Goal: Task Accomplishment & Management: Use online tool/utility

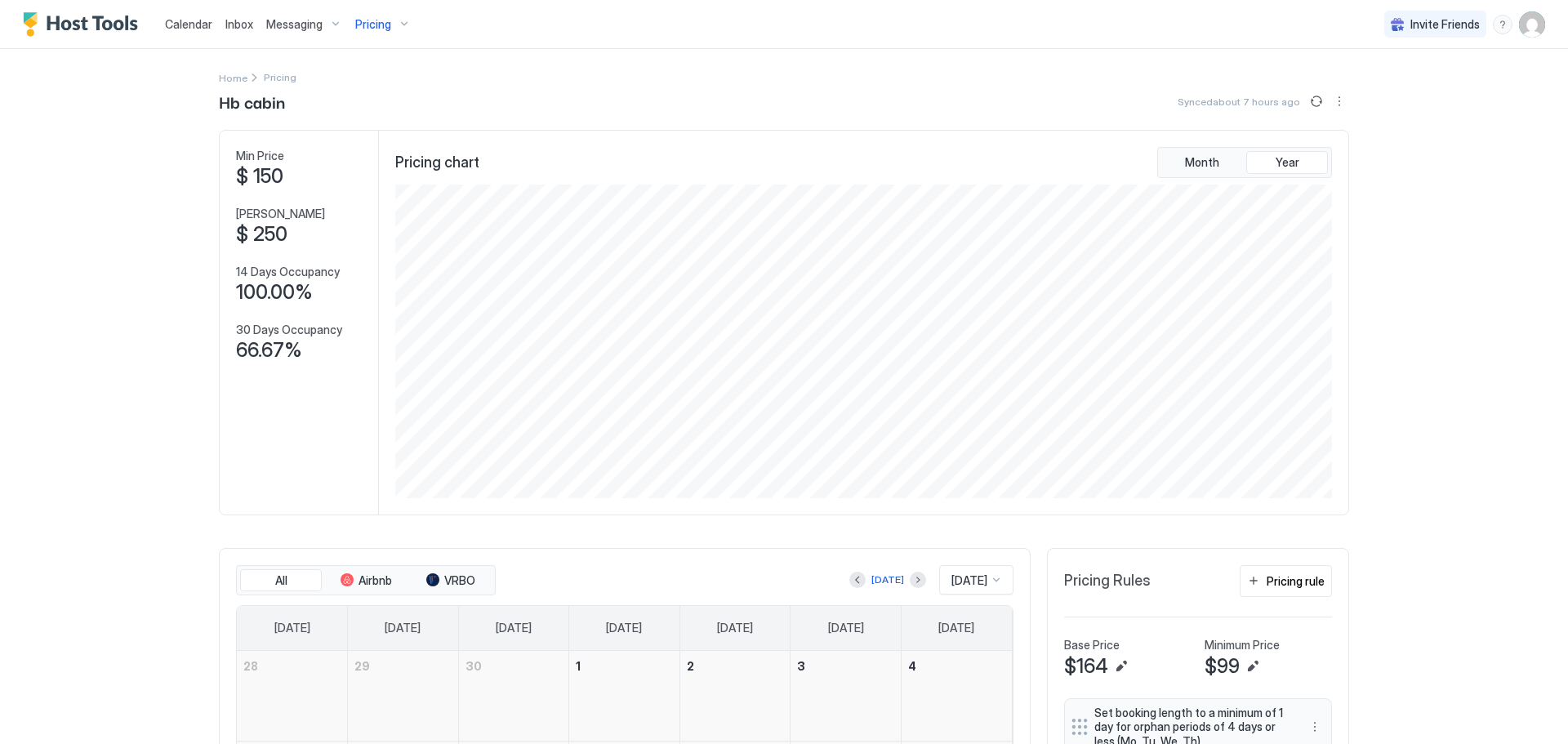
scroll to position [816058, 815574]
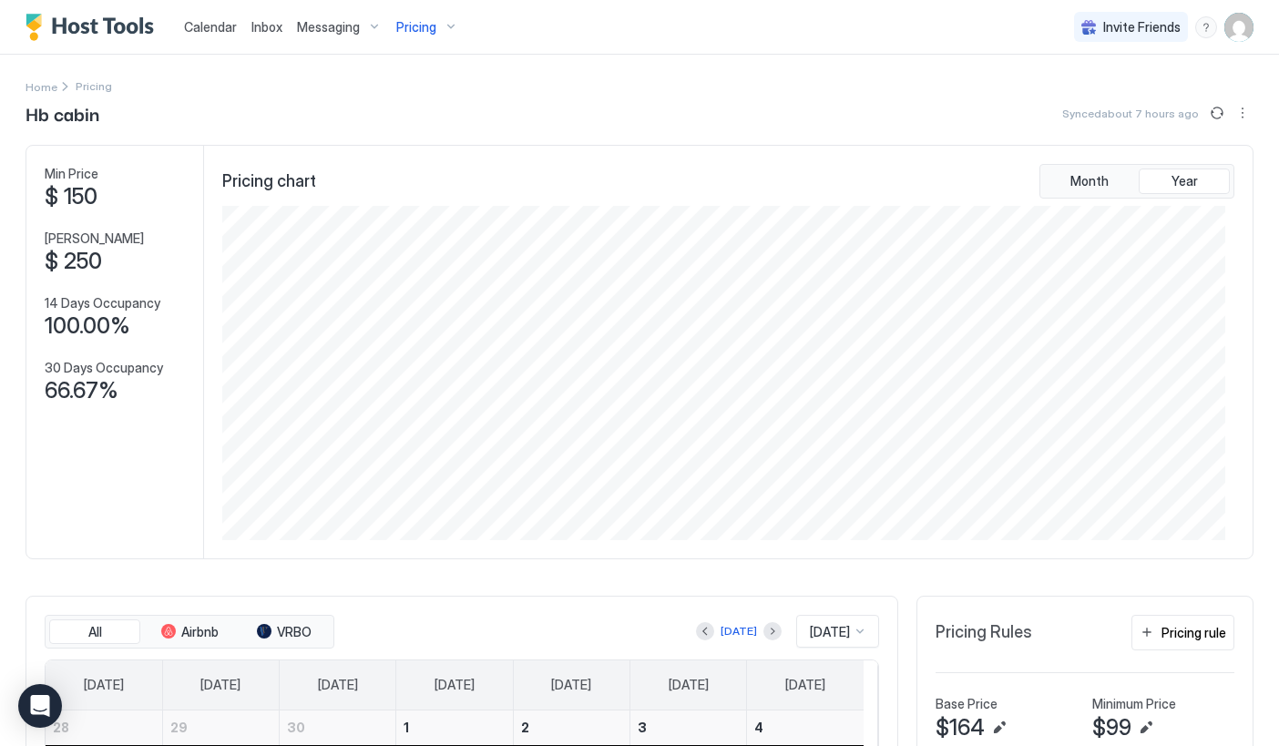
drag, startPoint x: 1335, startPoint y: 469, endPoint x: 1519, endPoint y: 626, distance: 241.6
click at [1279, 626] on html "Calendar Inbox Messaging Pricing Invite Friends DC Home Pricing Hb cabin Synced…" at bounding box center [639, 373] width 1279 height 746
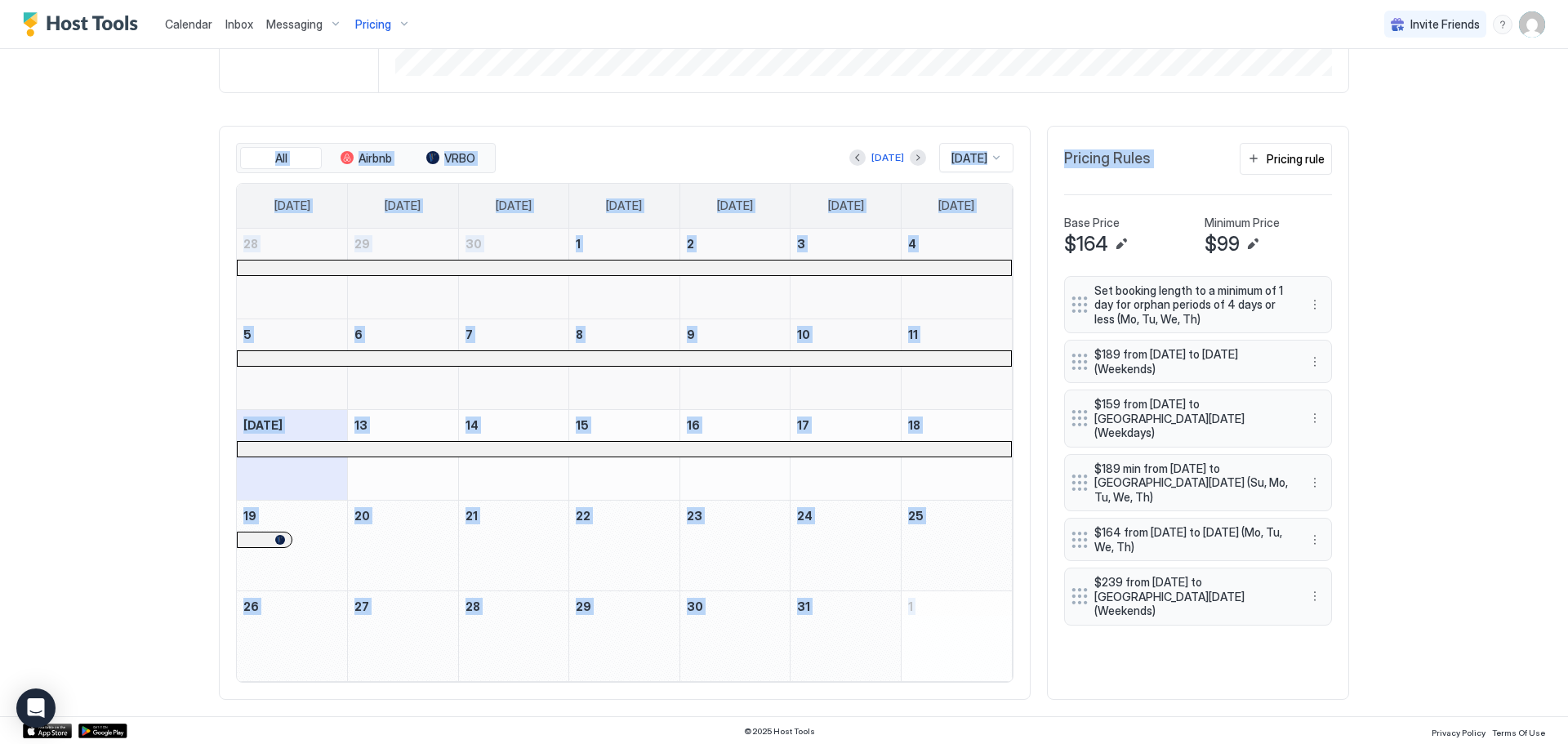
scroll to position [424, 0]
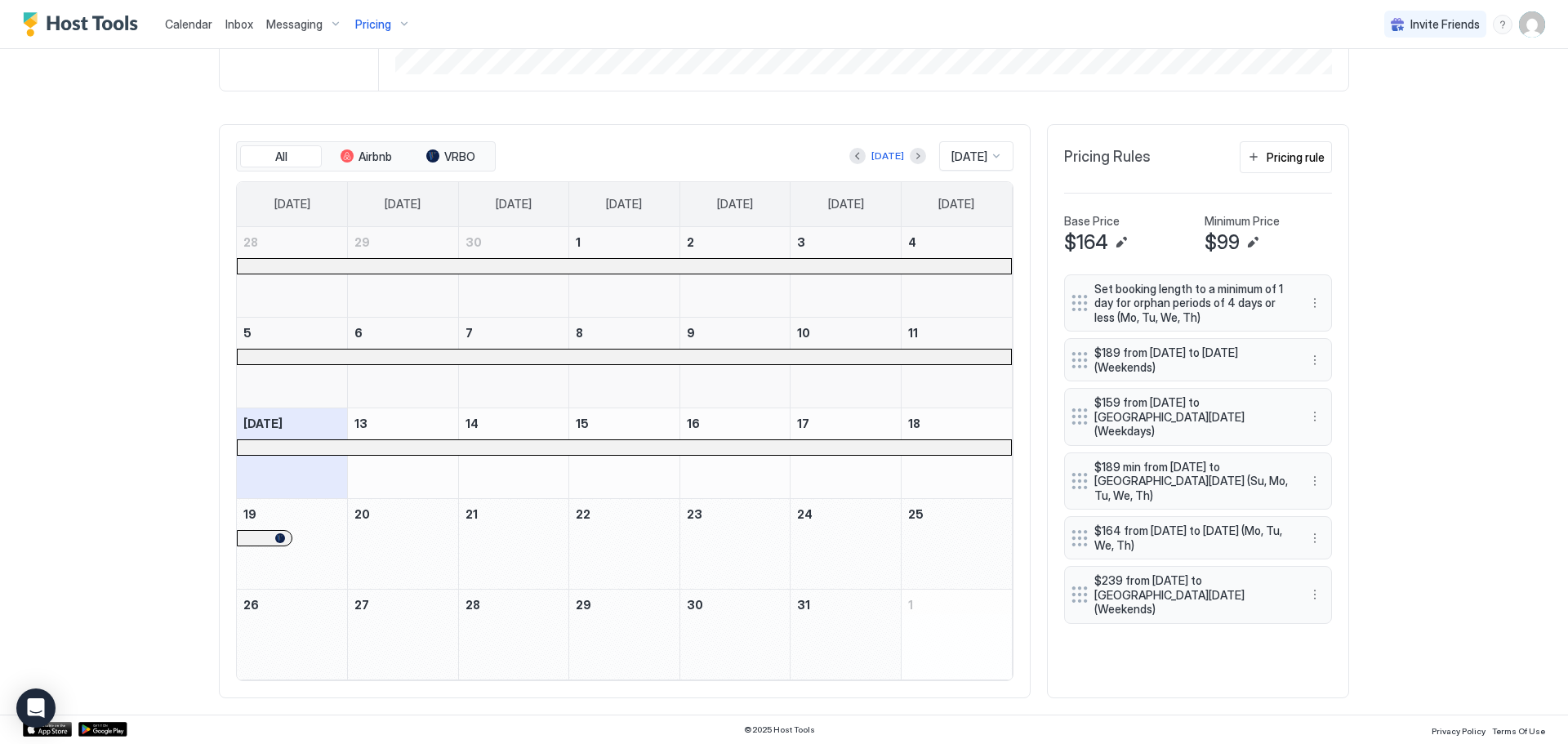
click at [1402, 409] on div "Calendar Inbox Messaging Pricing Invite Friends DC Home Pricing Hb cabin Synced…" at bounding box center [784, 372] width 1568 height 744
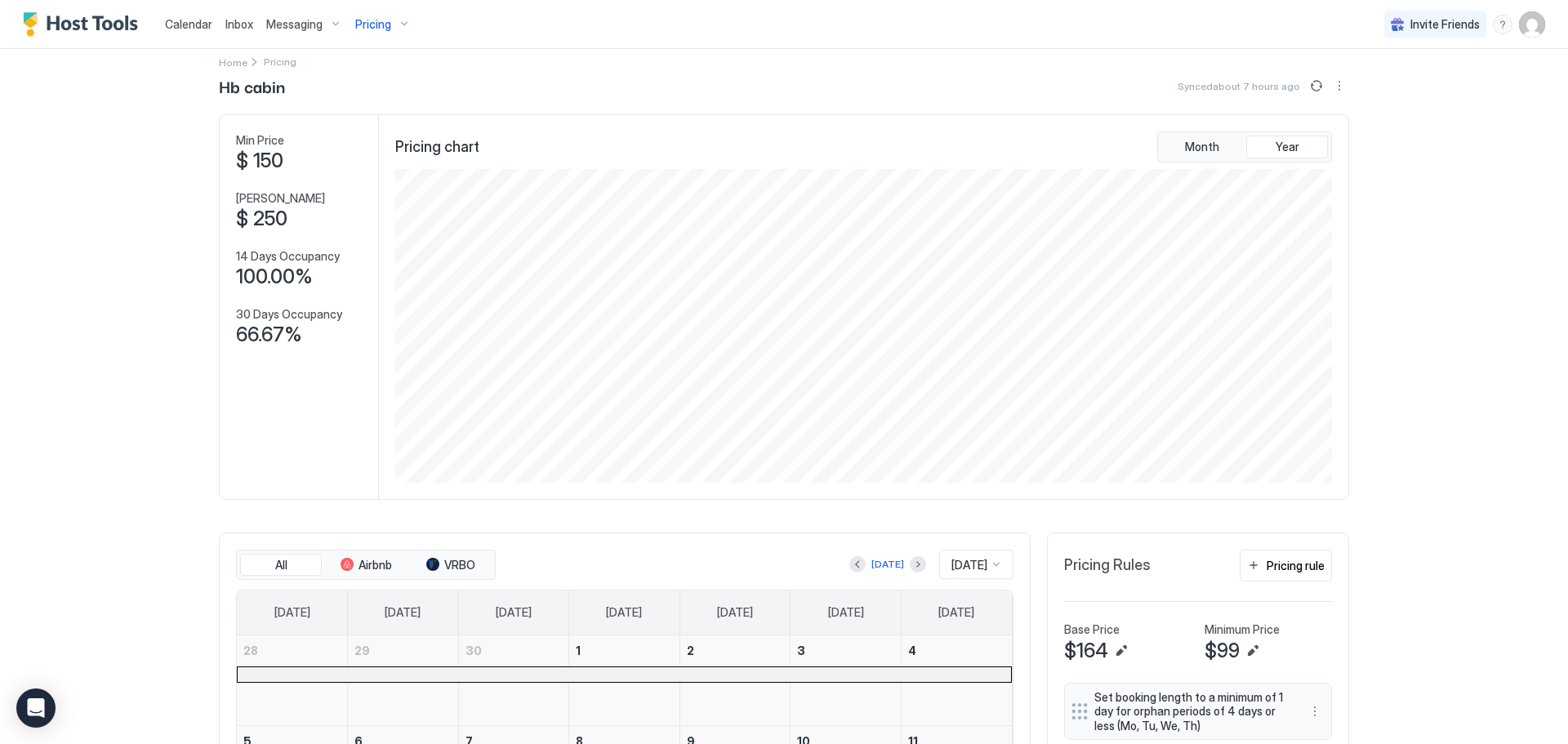
scroll to position [0, 0]
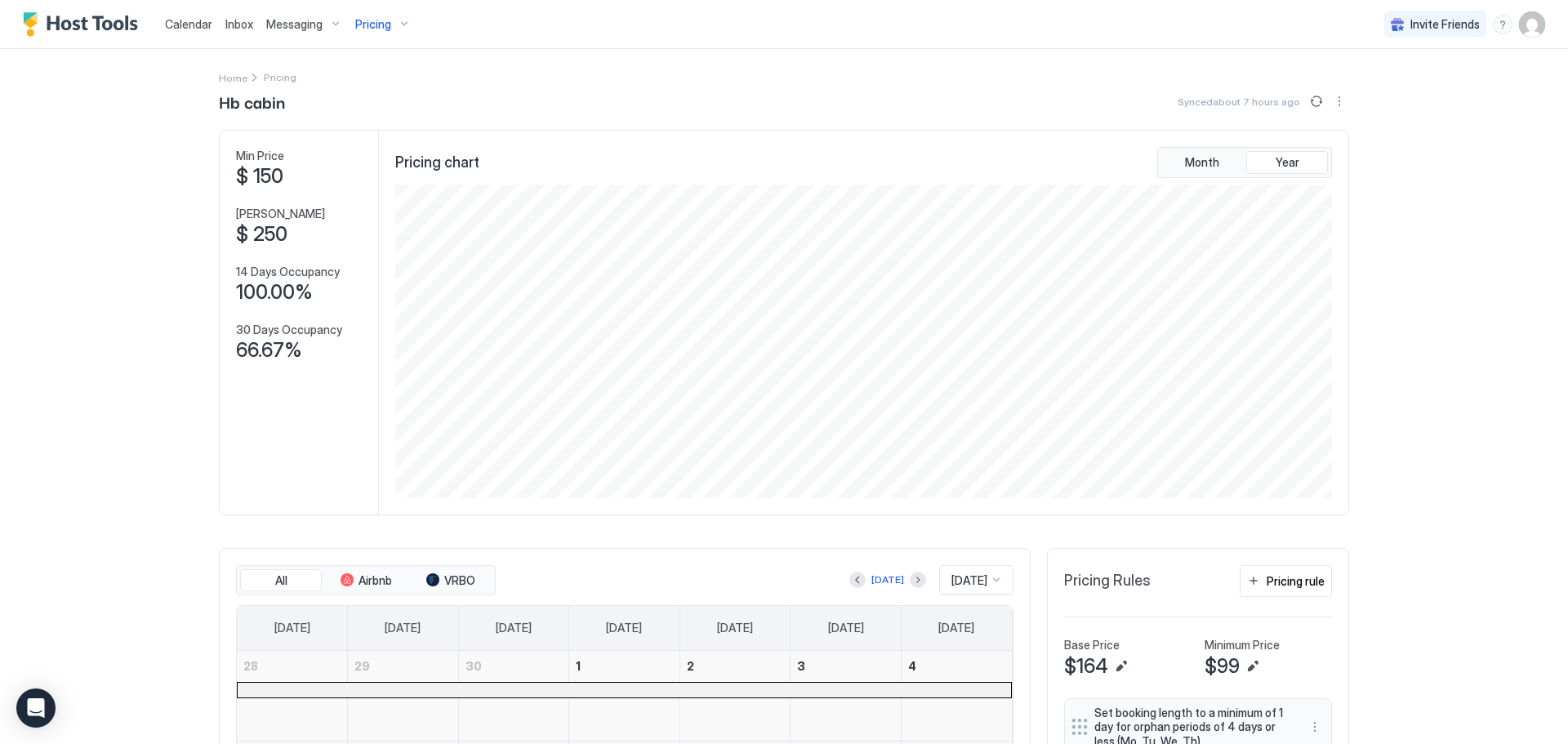
click at [191, 23] on span "Calendar" at bounding box center [188, 23] width 48 height 13
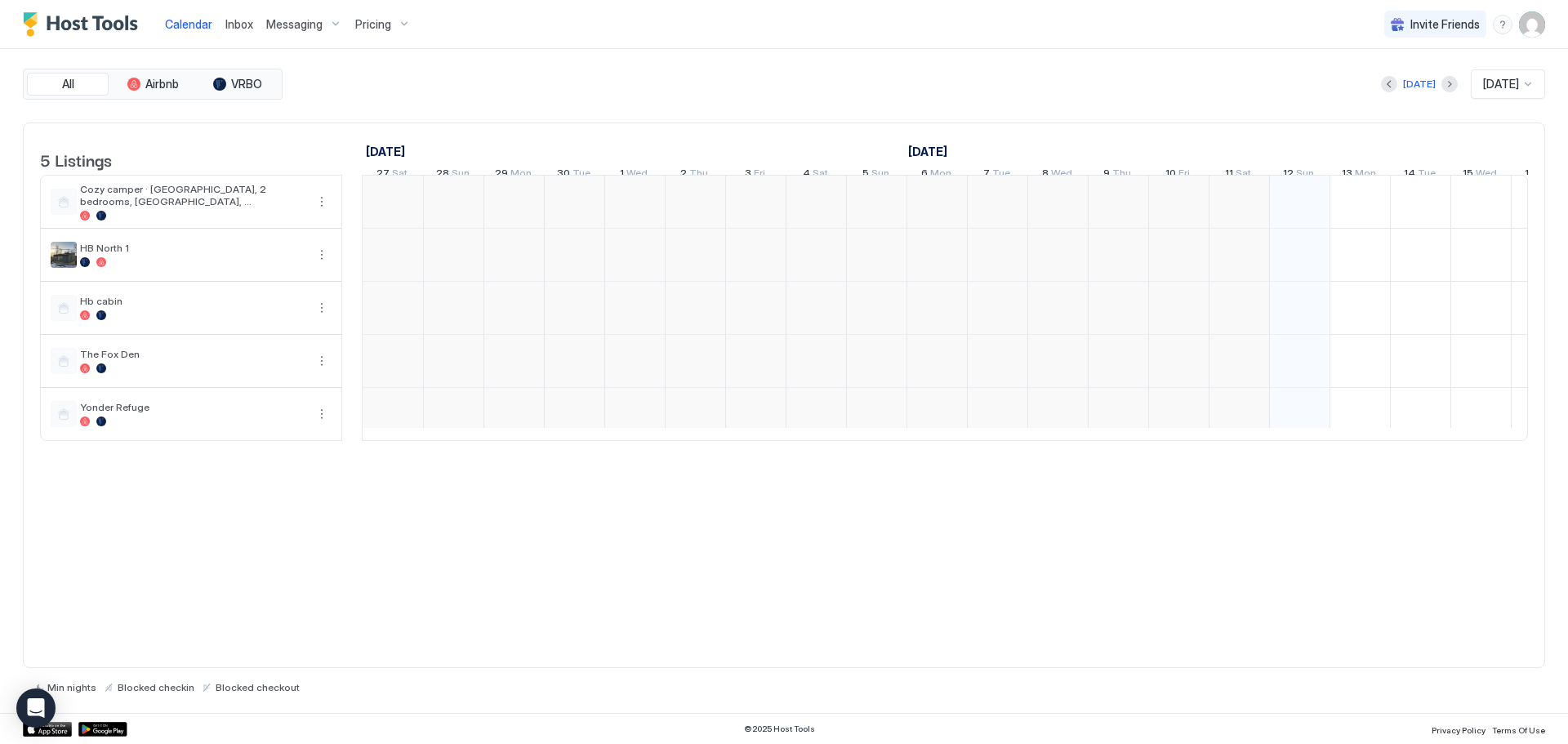
scroll to position [0, 907]
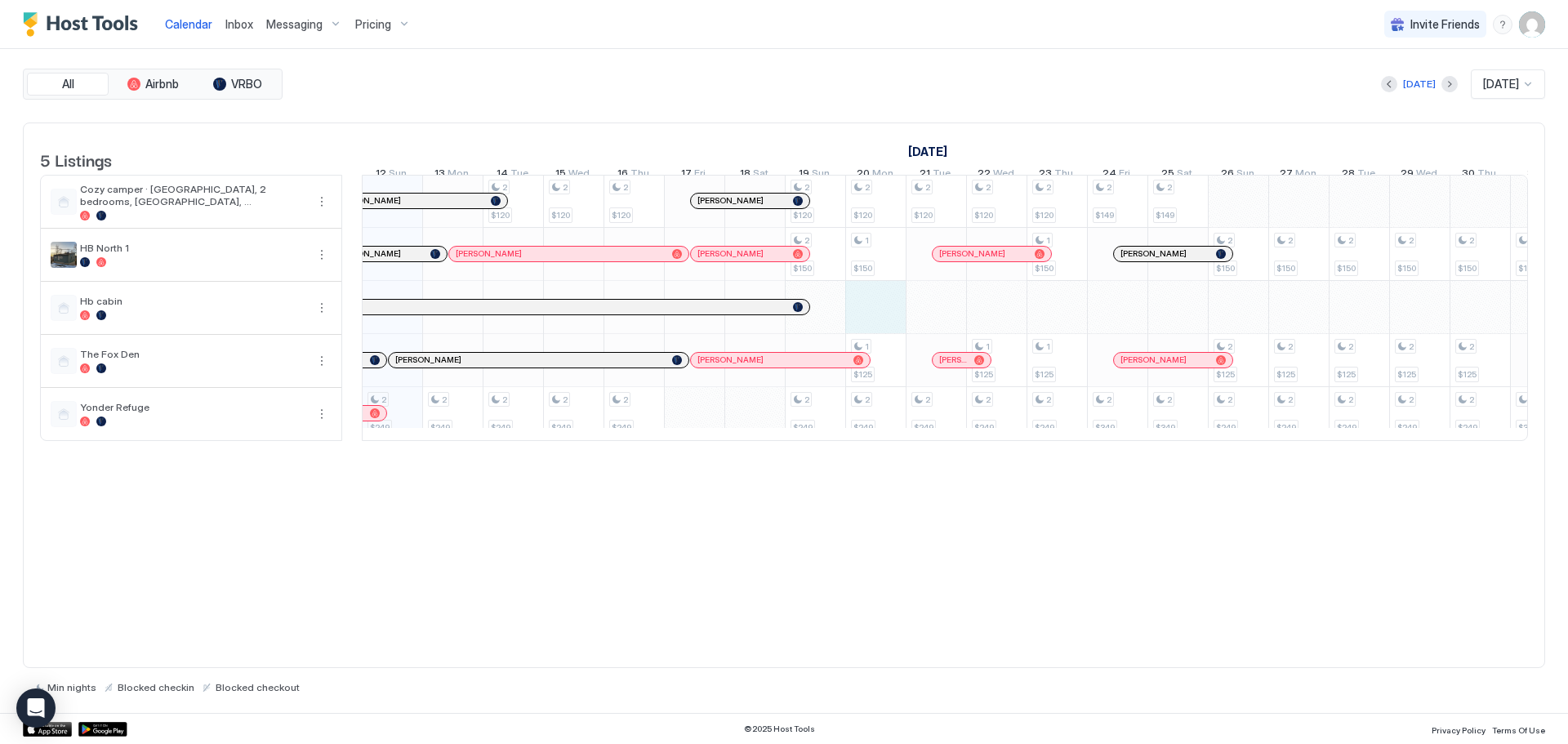
click at [867, 330] on div "2 $249 2 $249 2 $120 2 $249 2 $120 2 $249 2 $120 2 $249 2 $120 2 $150 2 $249 2 …" at bounding box center [1238, 307] width 3565 height 264
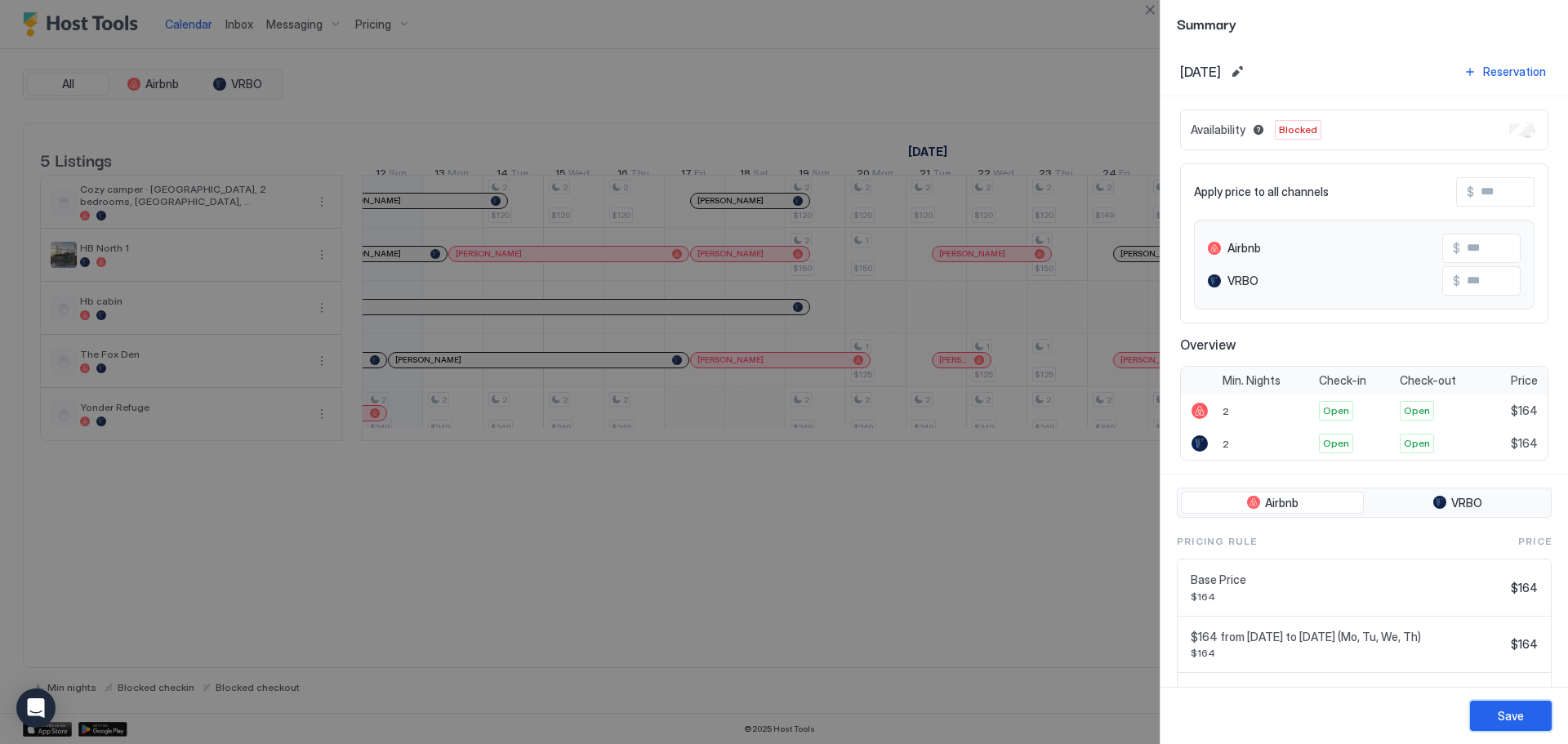
click at [1505, 714] on div "Save" at bounding box center [1510, 715] width 26 height 17
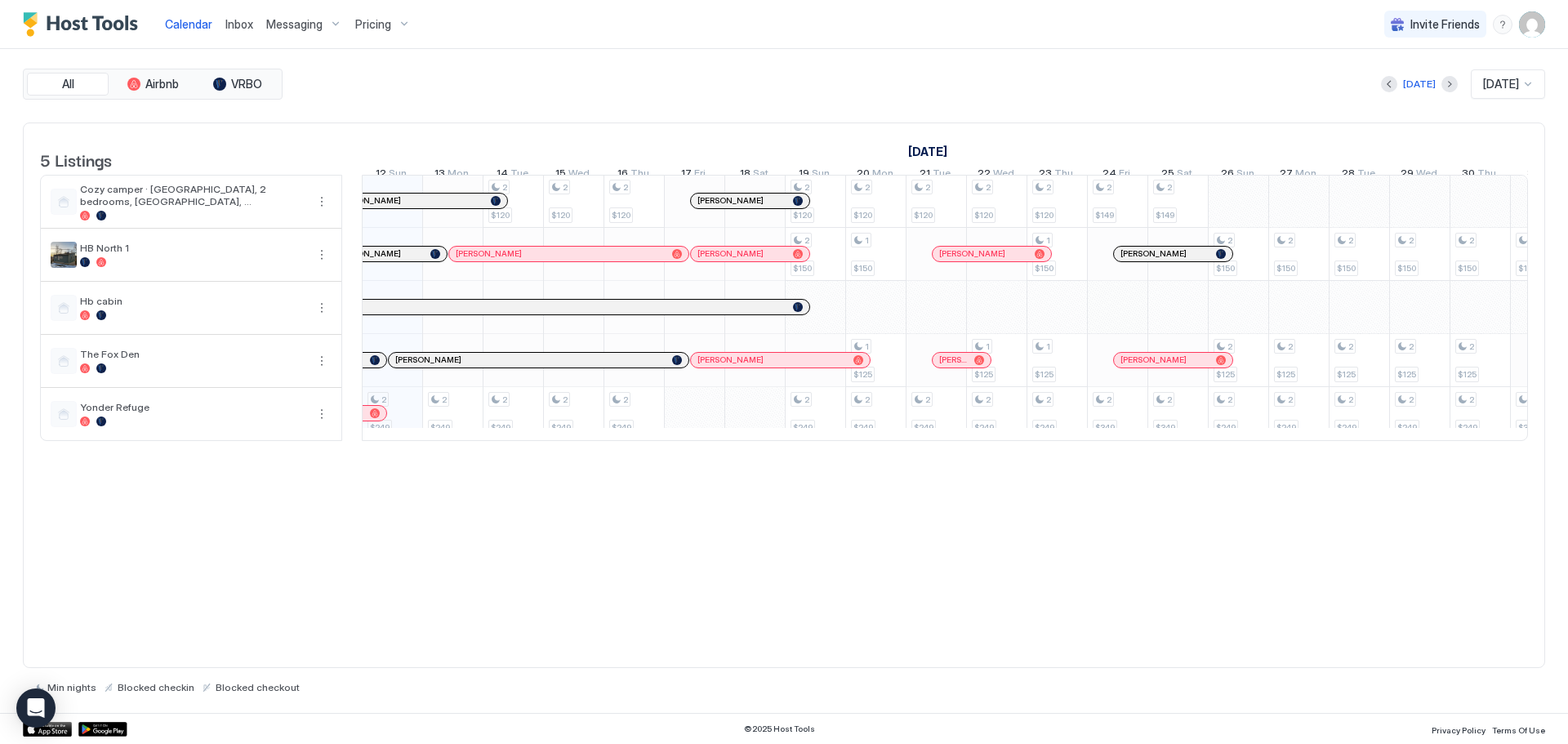
click at [1116, 329] on div "2 $249 2 $249 2 $120 2 $249 2 $120 2 $249 2 $120 2 $249 2 $120 2 $150 2 $249 2 …" at bounding box center [1238, 307] width 3565 height 264
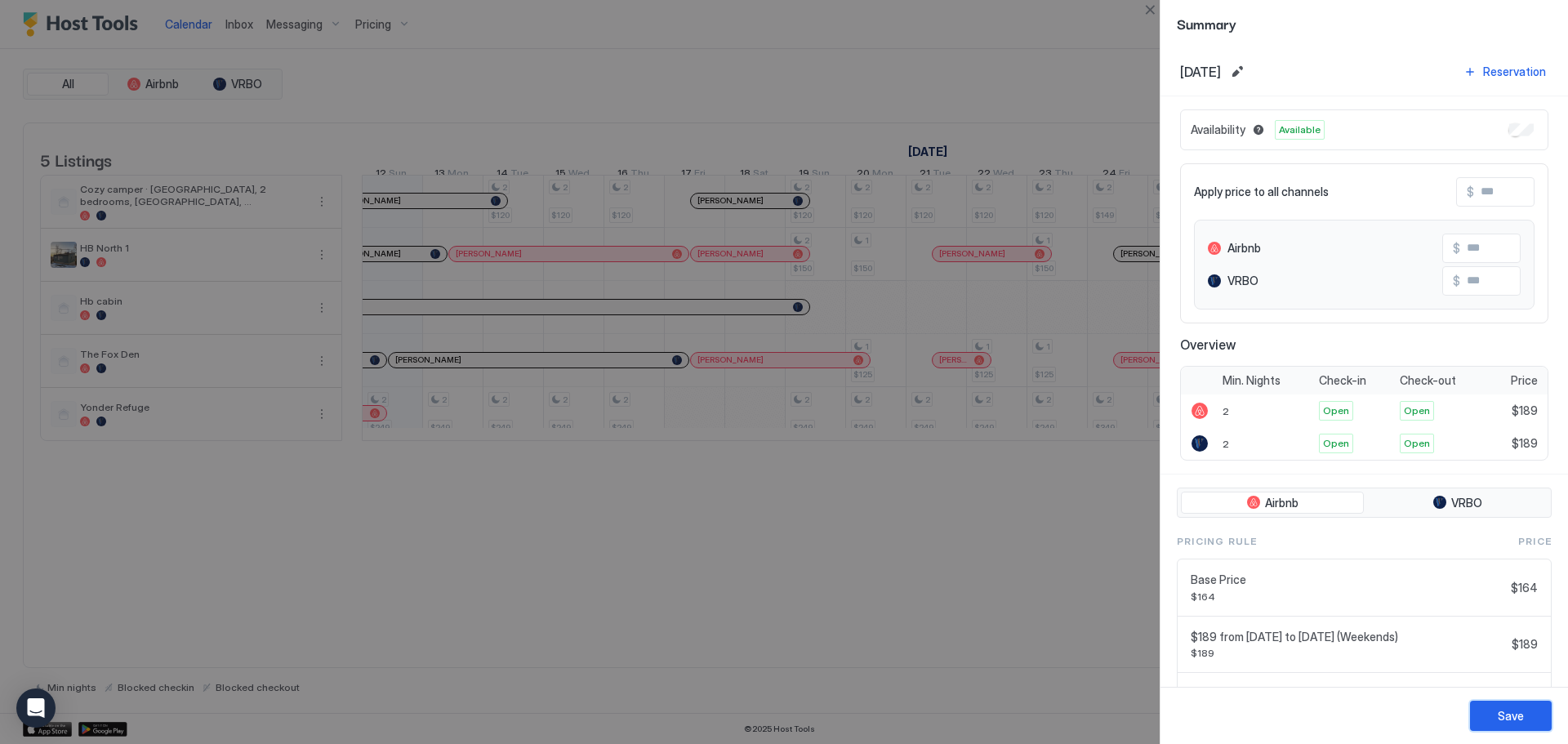
click at [1514, 709] on div "Save" at bounding box center [1510, 715] width 26 height 17
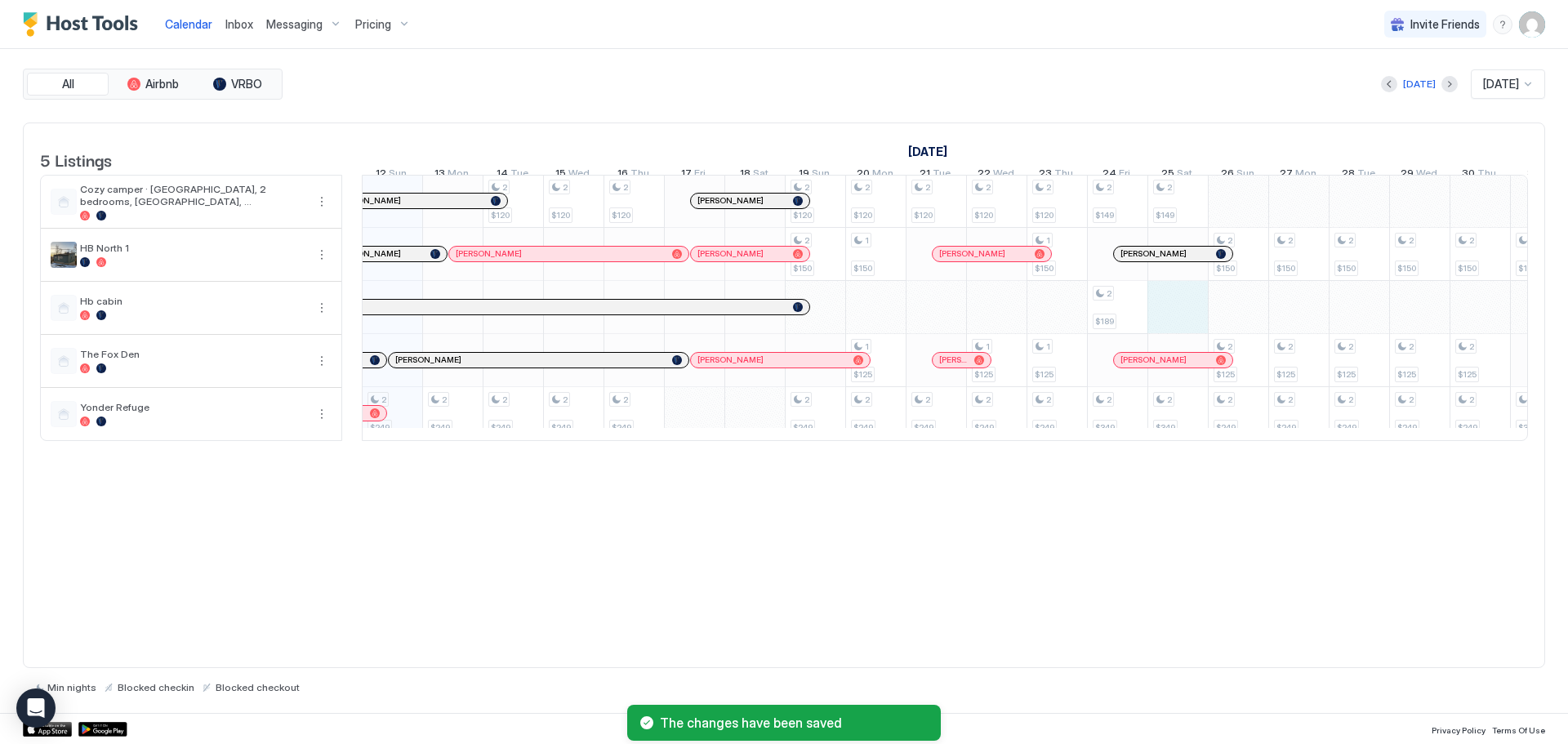
click at [1167, 318] on div "2 $249 2 $249 2 $120 2 $249 2 $120 2 $249 2 $120 2 $249 2 $120 2 $150 2 $249 2 …" at bounding box center [1238, 307] width 3565 height 264
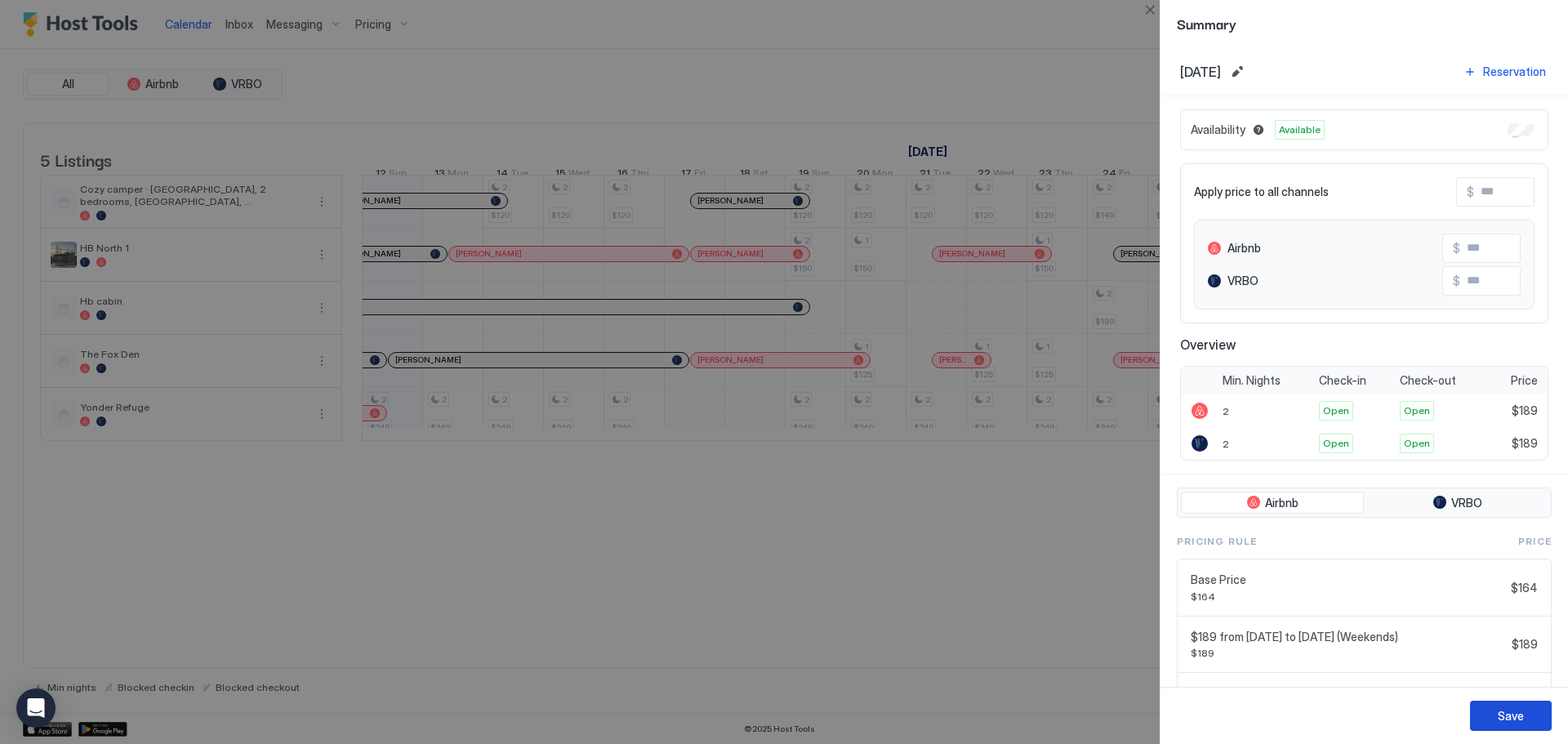
click at [1502, 713] on div "Save" at bounding box center [1510, 715] width 26 height 17
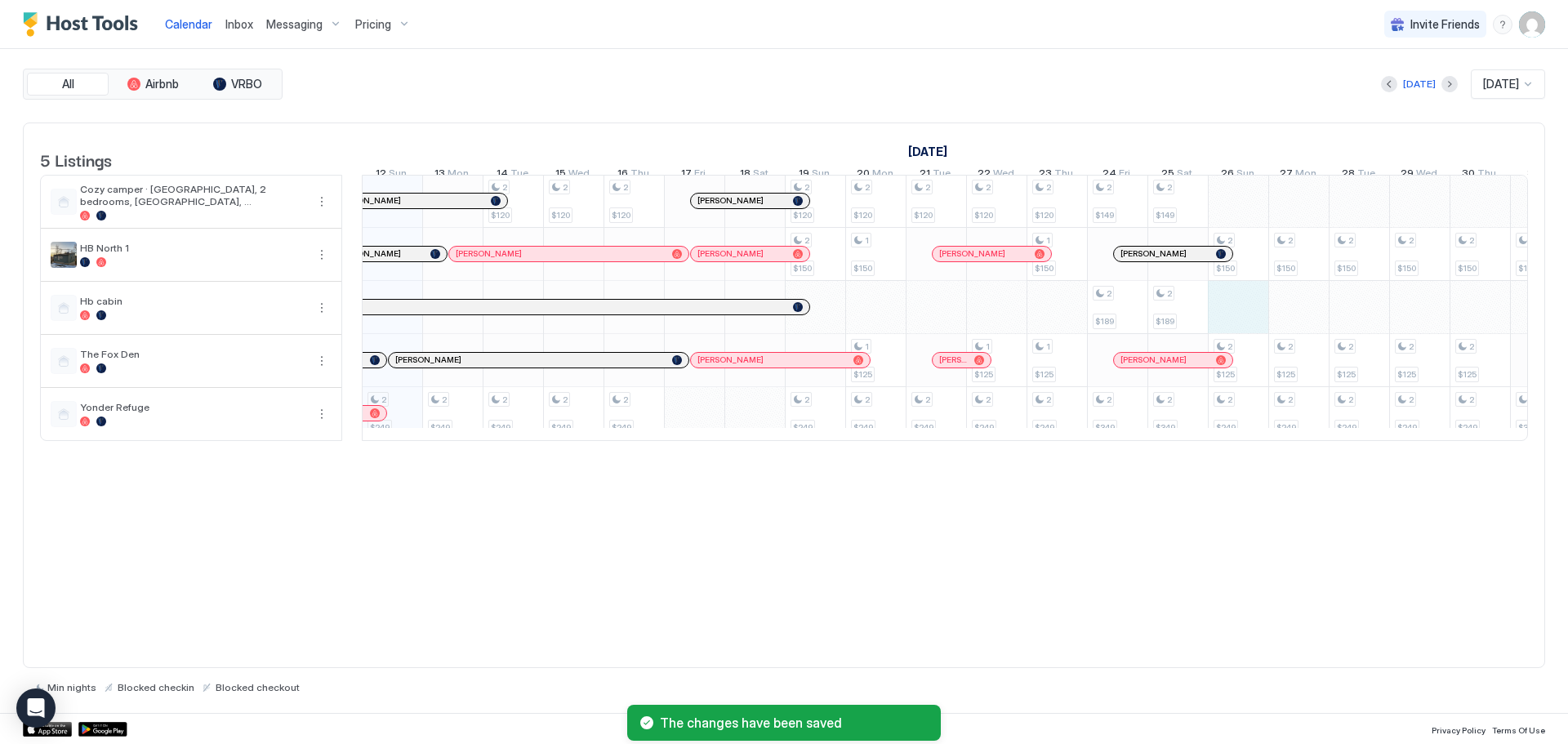
click at [1240, 316] on div "2 $249 2 $249 2 $120 2 $249 2 $120 2 $249 2 $120 2 $249 2 $120 2 $150 2 $249 2 …" at bounding box center [1238, 307] width 3565 height 264
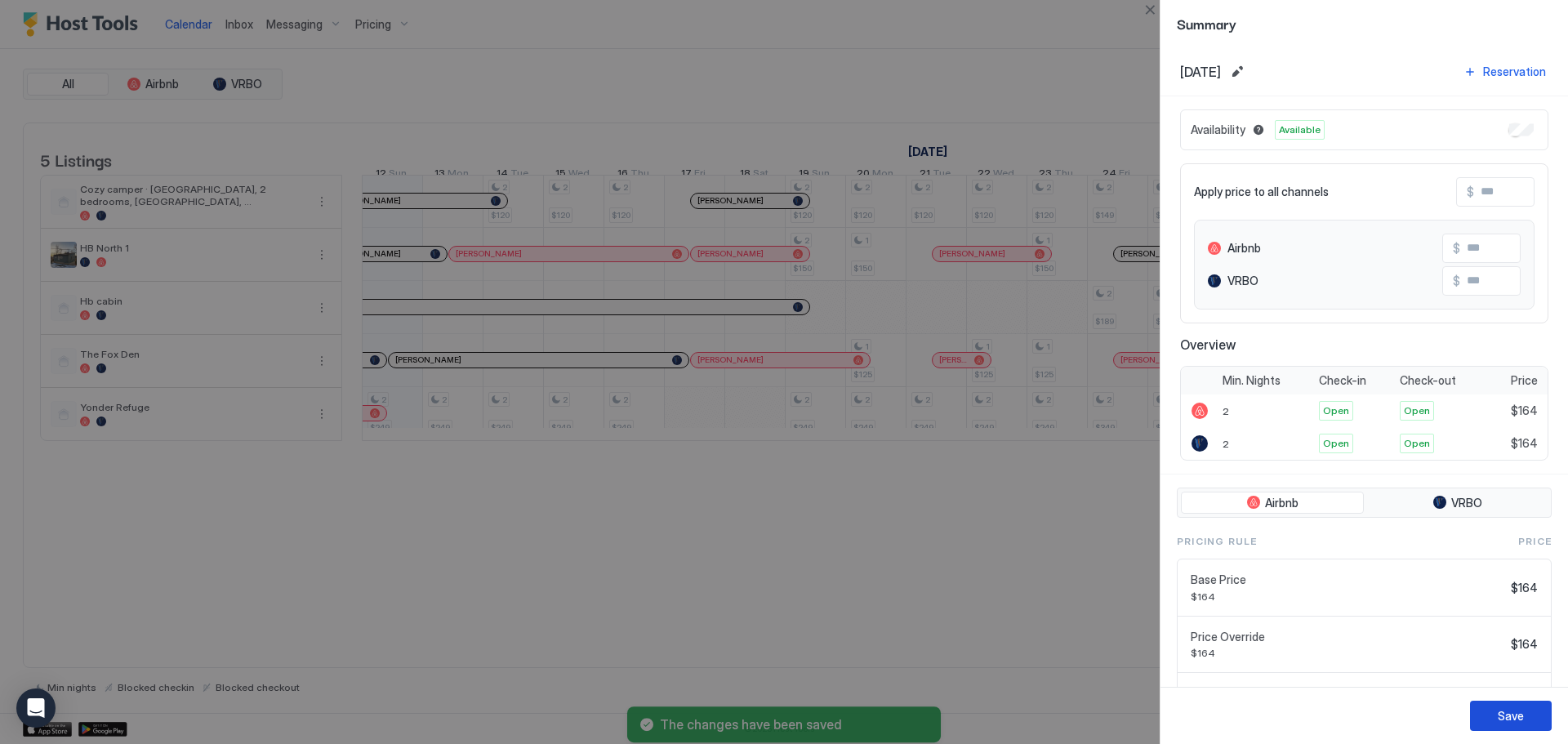
click at [1516, 718] on div "Save" at bounding box center [1510, 715] width 26 height 17
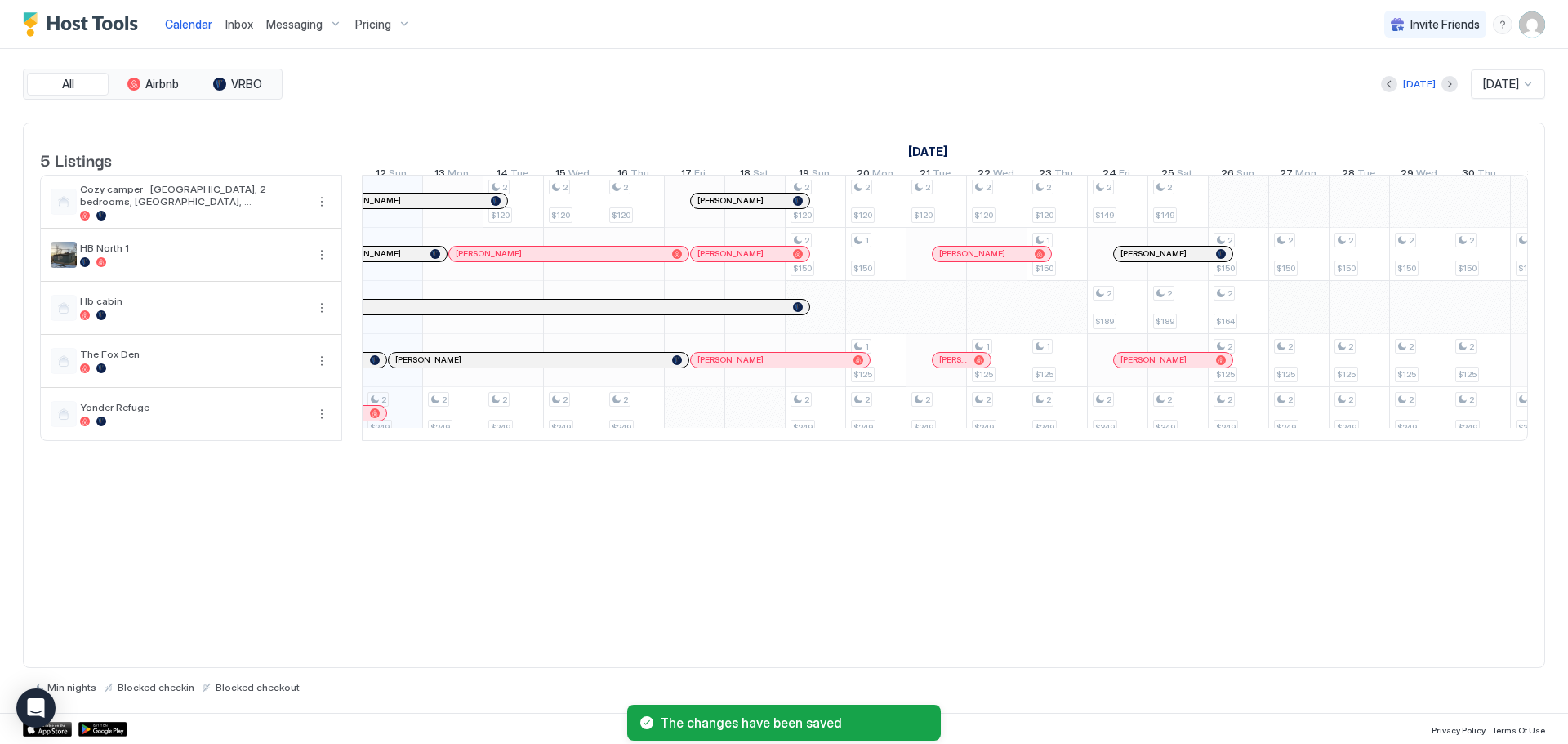
click at [1288, 318] on div "2 $249 2 $249 2 $120 2 $249 2 $120 2 $249 2 $120 2 $249 2 $120 2 $150 2 $249 2 …" at bounding box center [1238, 307] width 3565 height 264
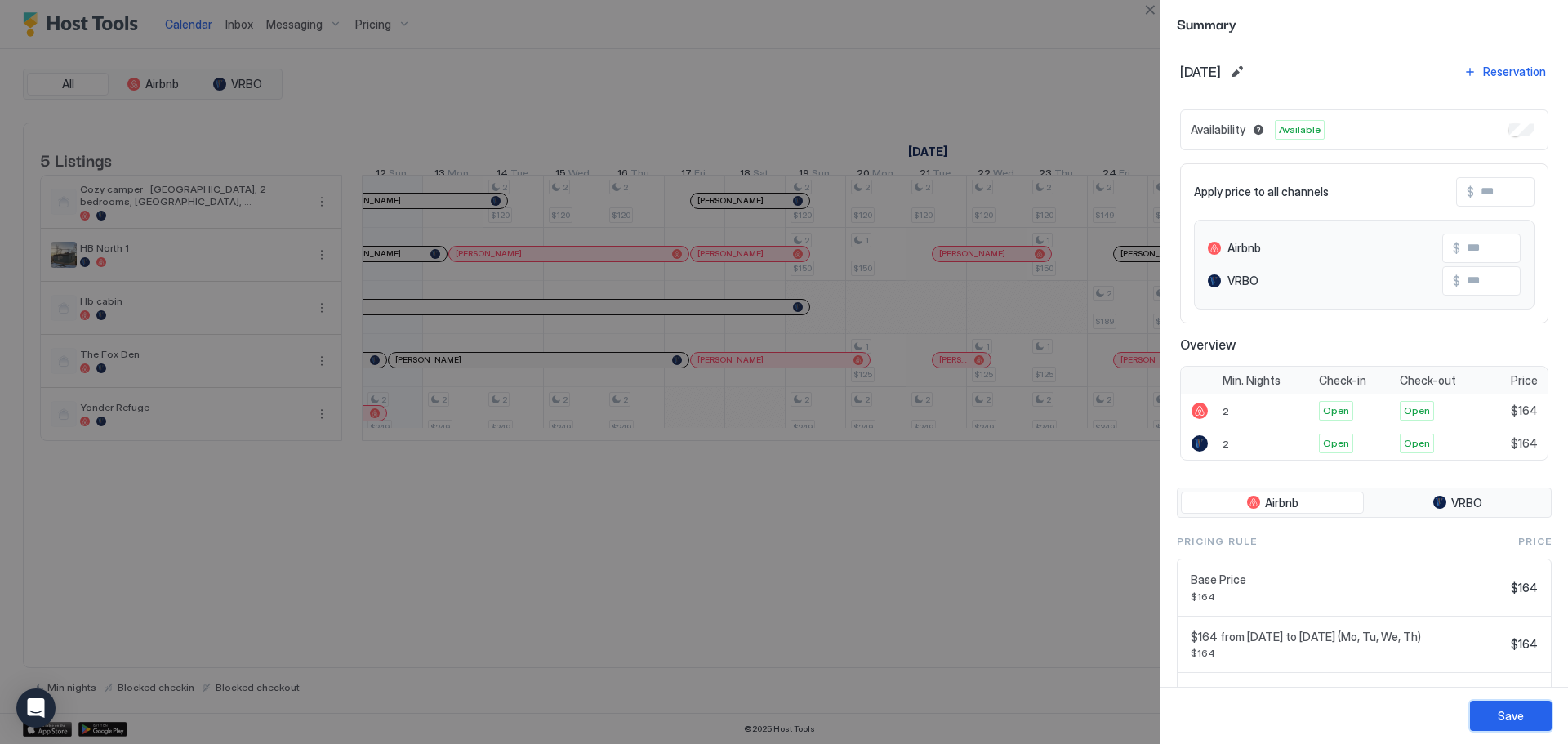
drag, startPoint x: 1499, startPoint y: 714, endPoint x: 1491, endPoint y: 690, distance: 25.3
click at [1498, 711] on div "Save" at bounding box center [1510, 715] width 26 height 17
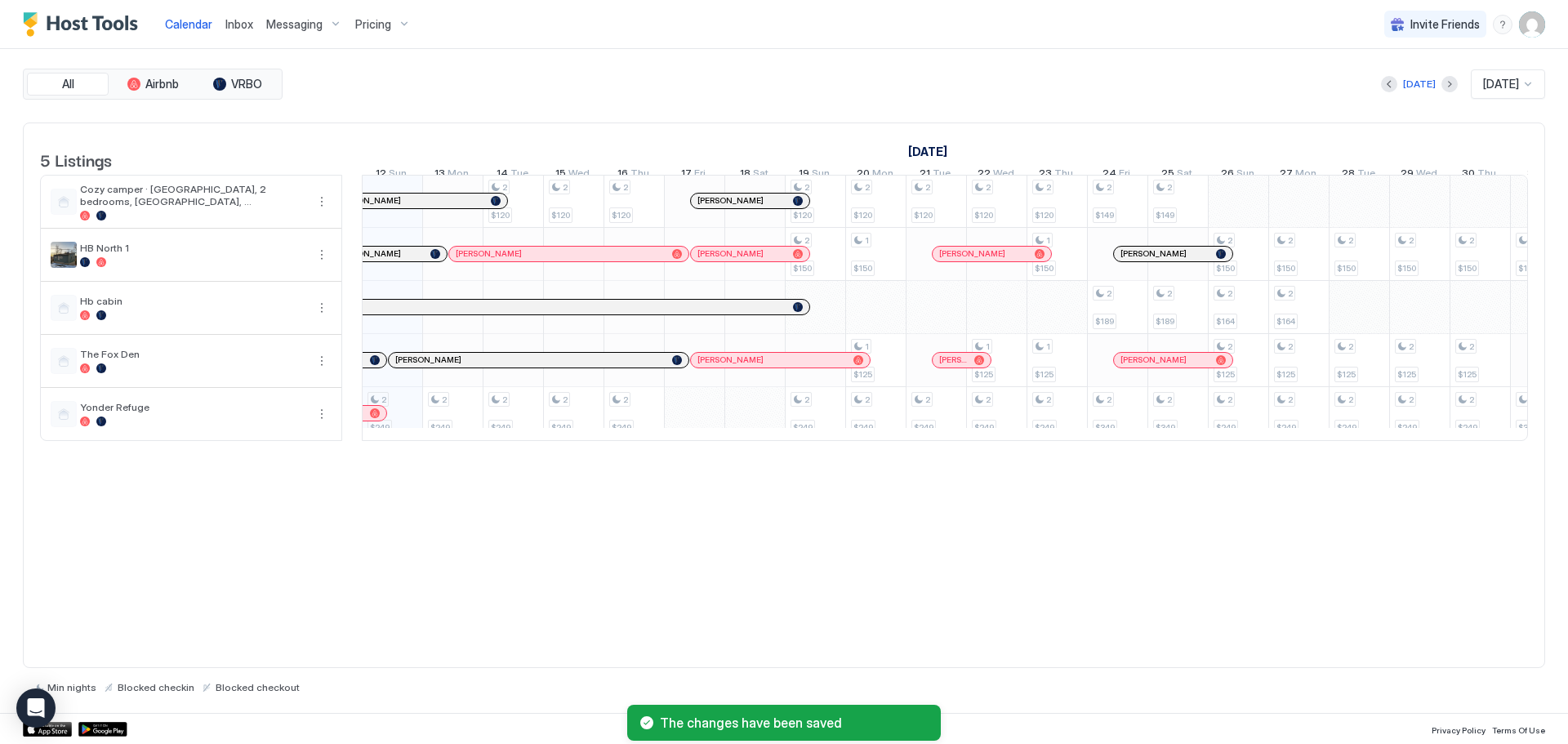
click at [1349, 320] on div "2 $249 2 $249 2 $120 2 $249 2 $120 2 $249 2 $120 2 $249 2 $120 2 $150 2 $249 2 …" at bounding box center [1238, 307] width 3565 height 264
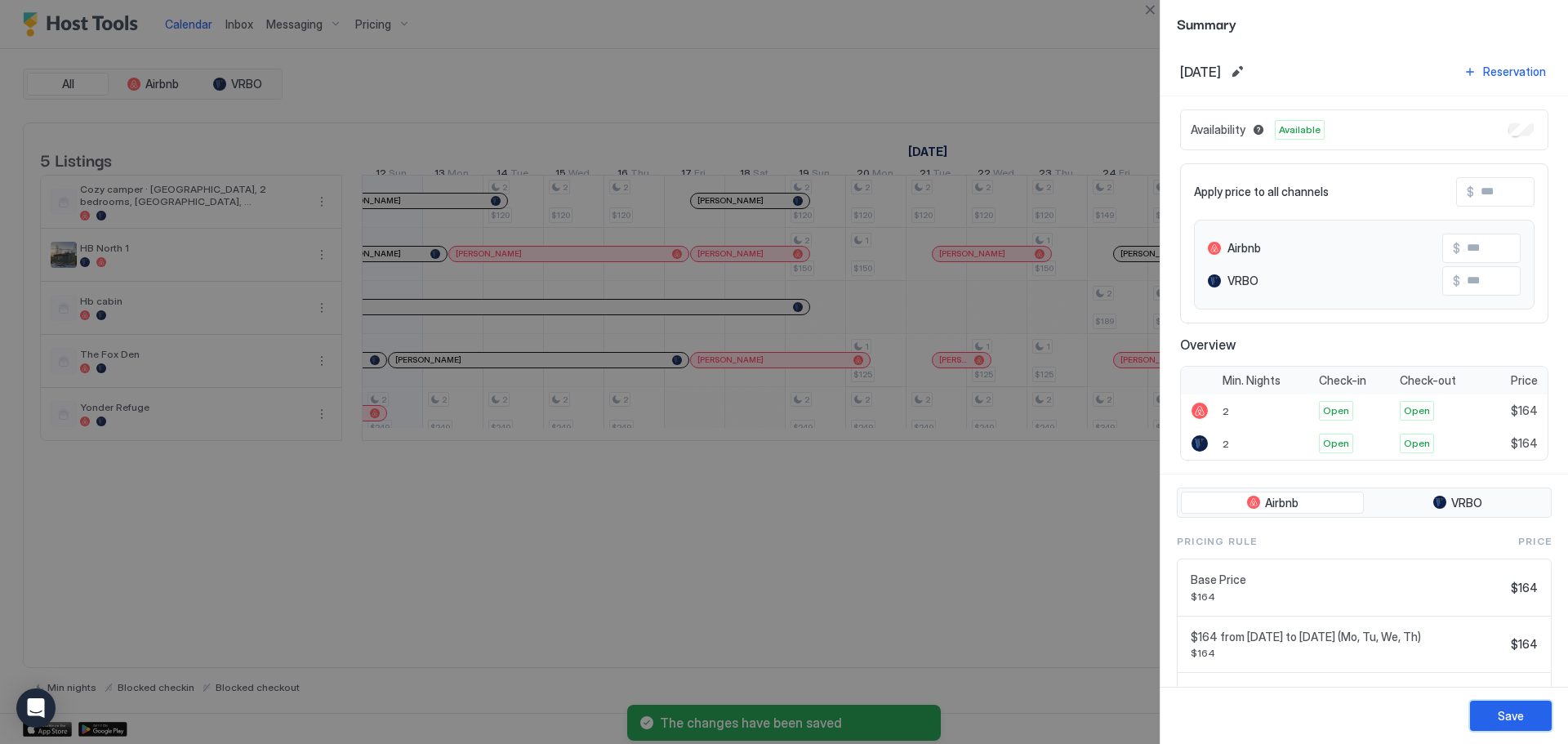
click at [1500, 715] on div "Save" at bounding box center [1510, 715] width 26 height 17
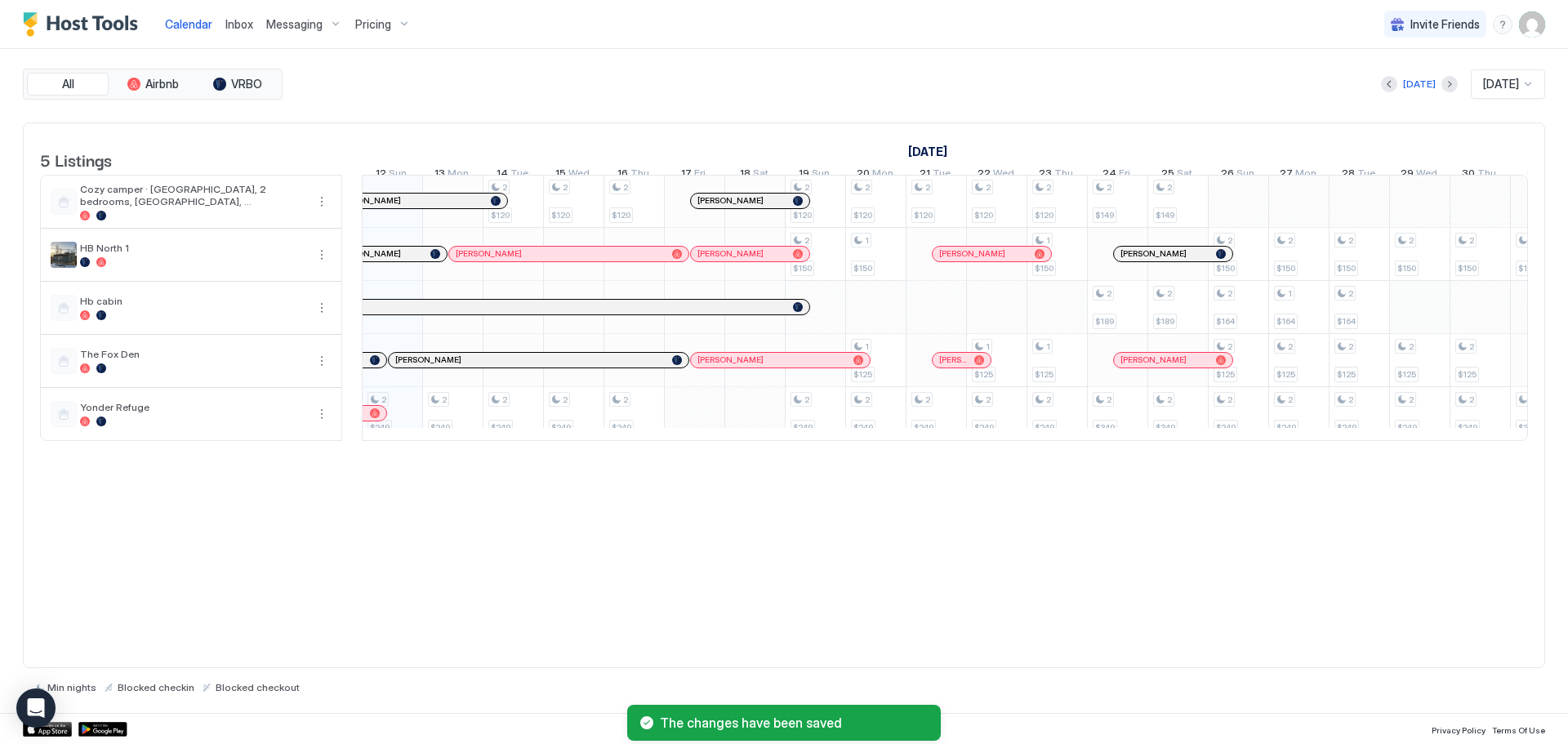
click at [1434, 324] on div "2 $249 2 $249 2 $120 2 $249 2 $120 2 $249 2 $120 2 $249 2 $120 2 $150 2 $249 2 …" at bounding box center [1238, 307] width 3565 height 264
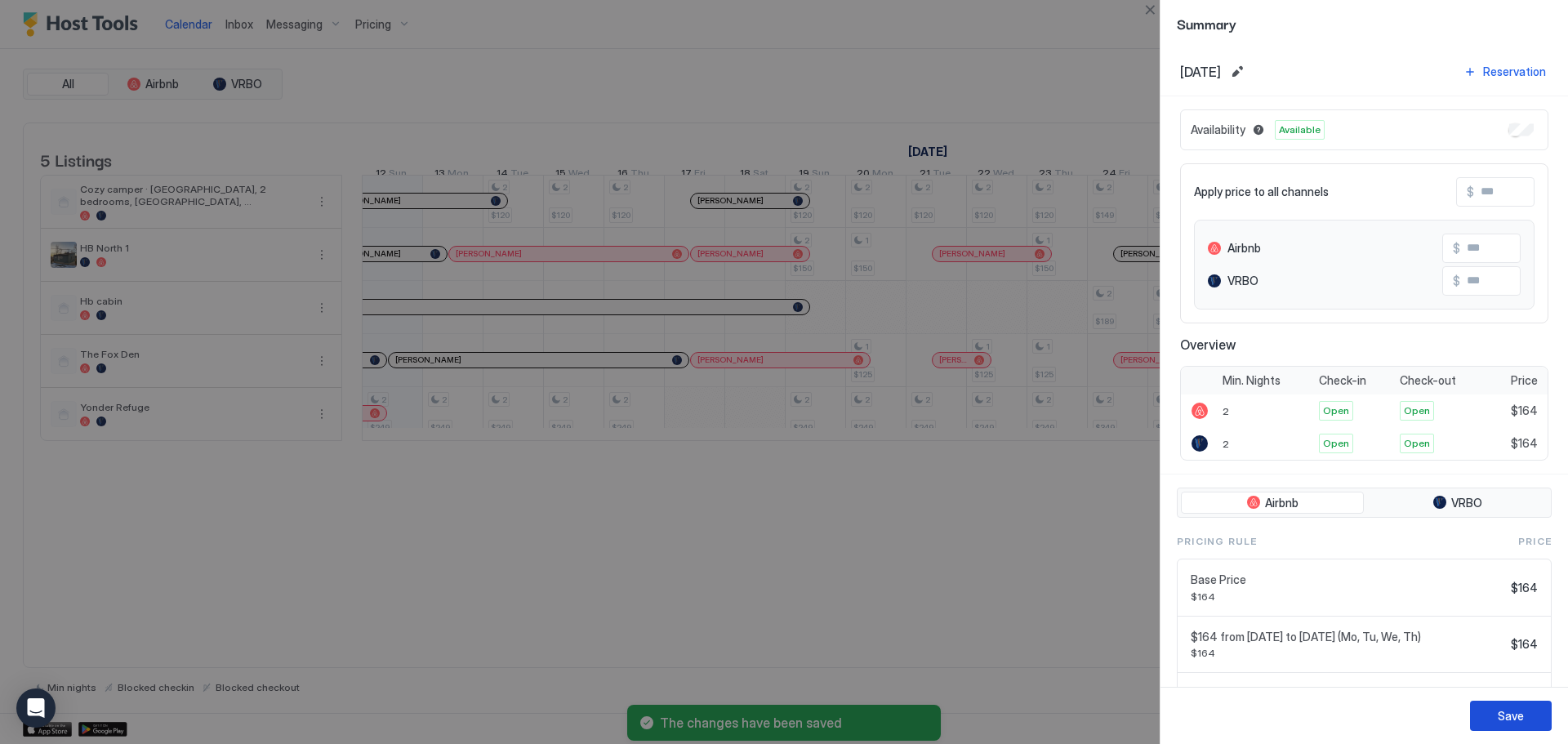
click at [1500, 712] on div "Save" at bounding box center [1510, 715] width 26 height 17
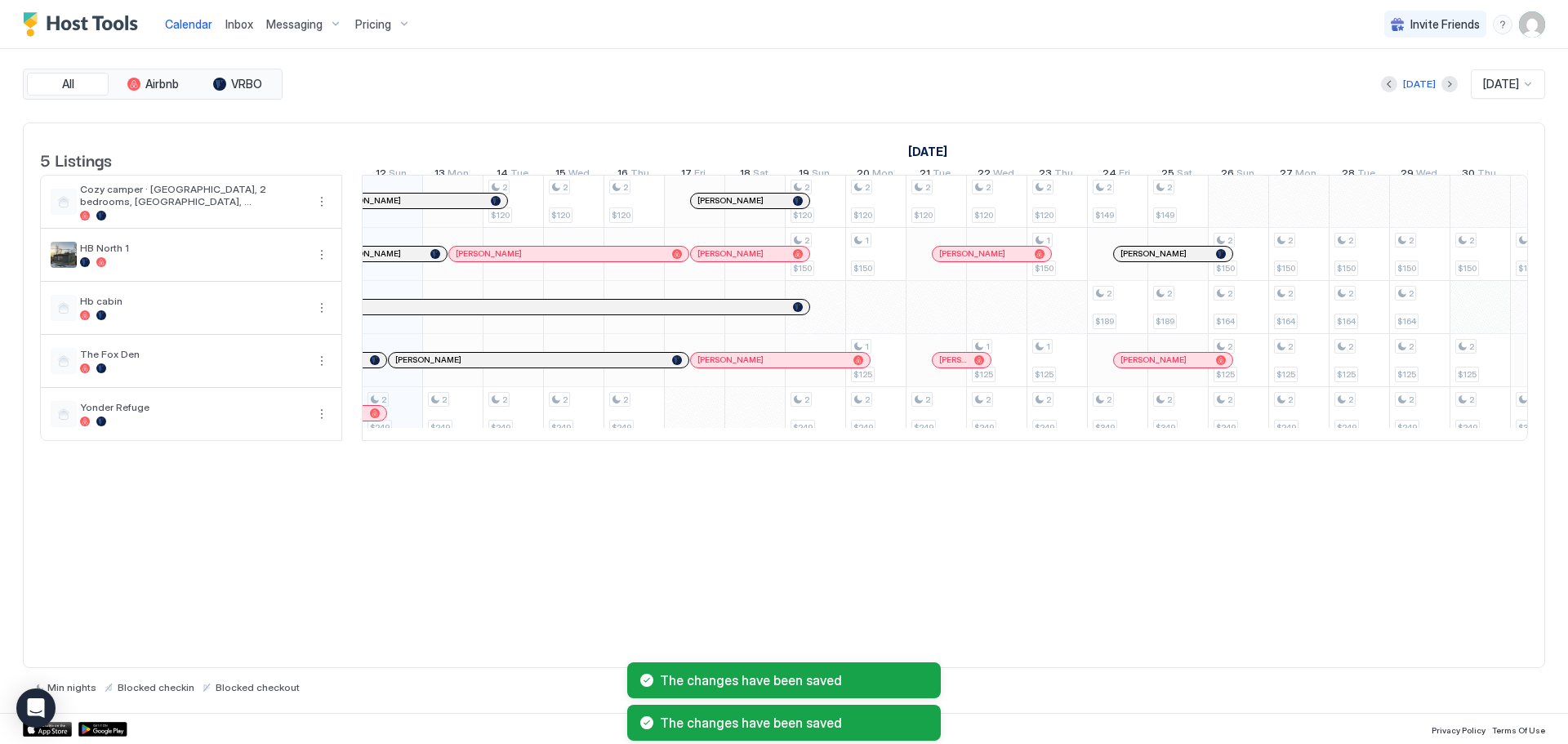
click at [1486, 326] on div "2 $249 2 $249 2 $120 2 $249 2 $120 2 $249 2 $120 2 $249 2 $120 2 $150 2 $249 2 …" at bounding box center [1238, 307] width 3565 height 264
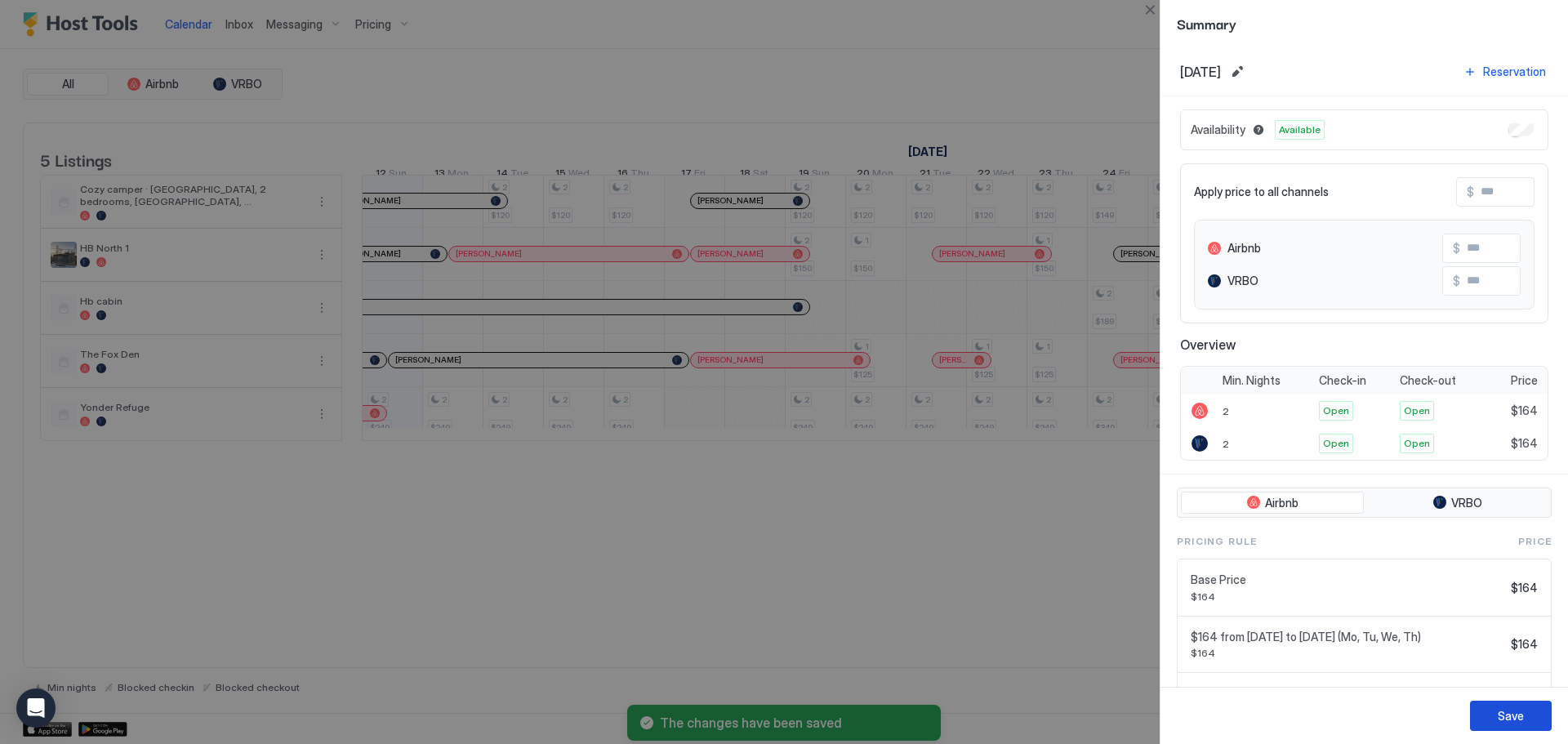
click at [1527, 722] on button "Save" at bounding box center [1510, 715] width 82 height 30
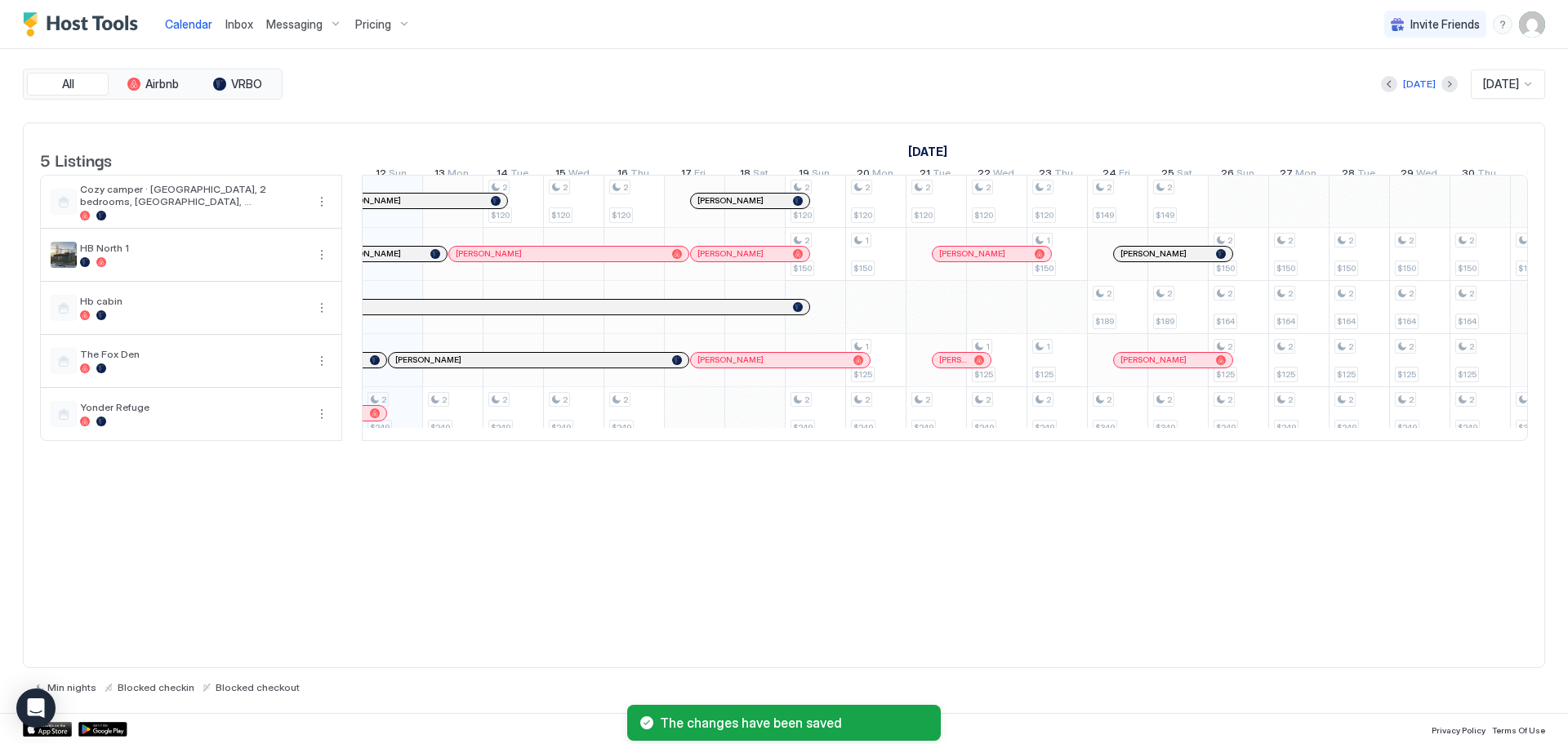
click at [1520, 458] on div "5 Listings September 2025 October 2025 November 2025 27 Sat 28 Sun 29 Mon 30 Tu…" at bounding box center [784, 290] width 1520 height 334
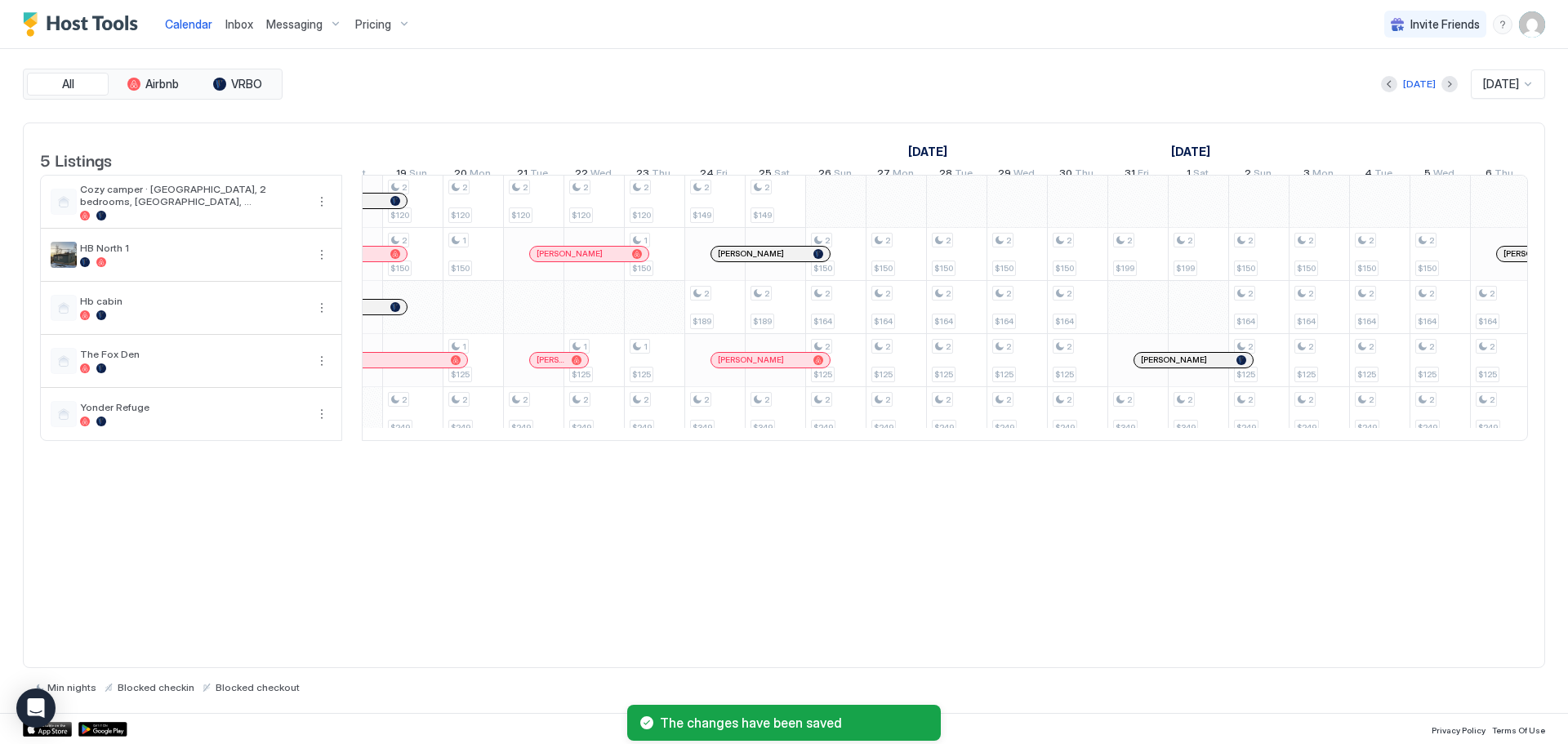
scroll to position [0, 1386]
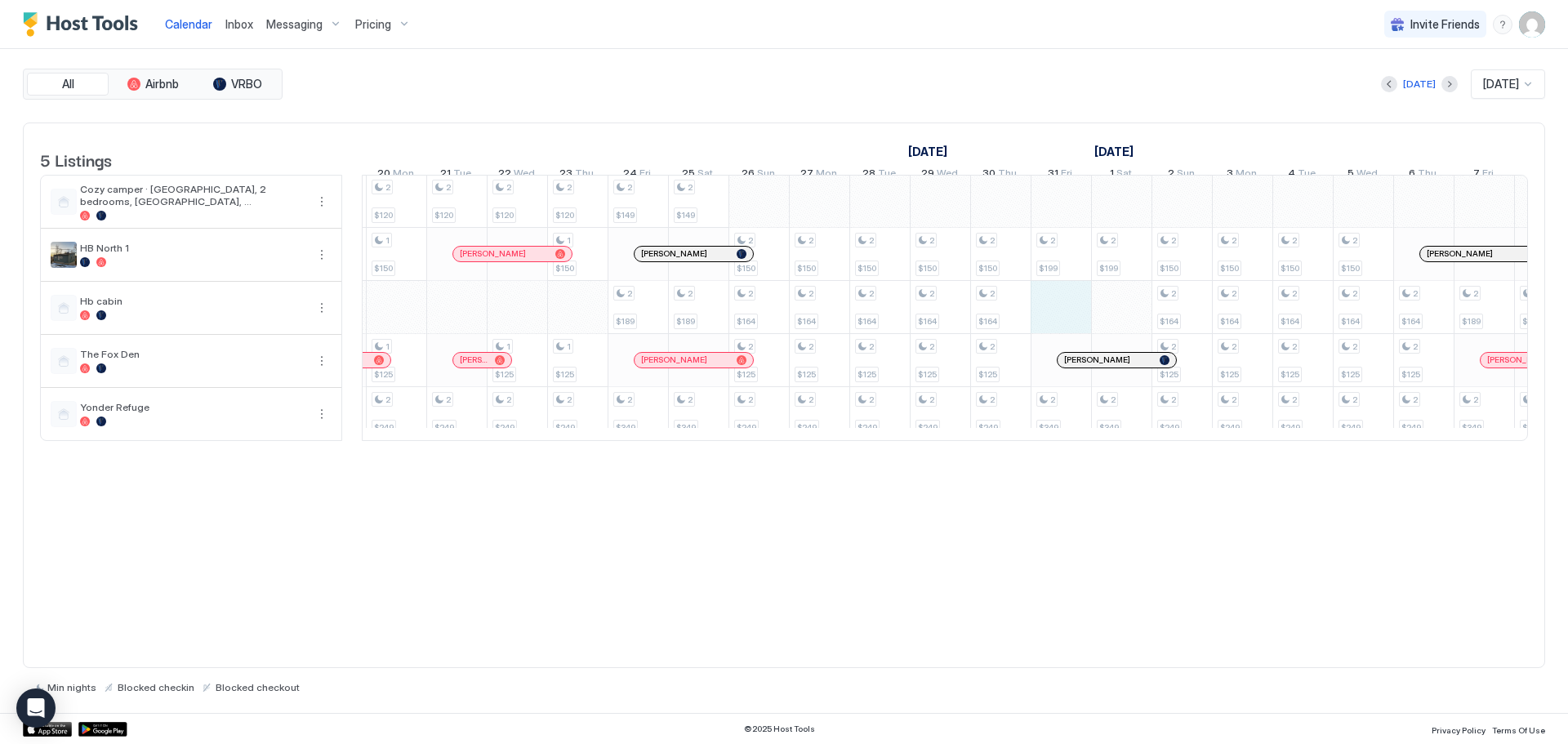
click at [1056, 329] on div "2 $249 2 $249 2 $120 2 $249 2 $120 2 $249 2 $120 2 $249 2 $120 2 $150 2 $249 2 …" at bounding box center [758, 307] width 3565 height 264
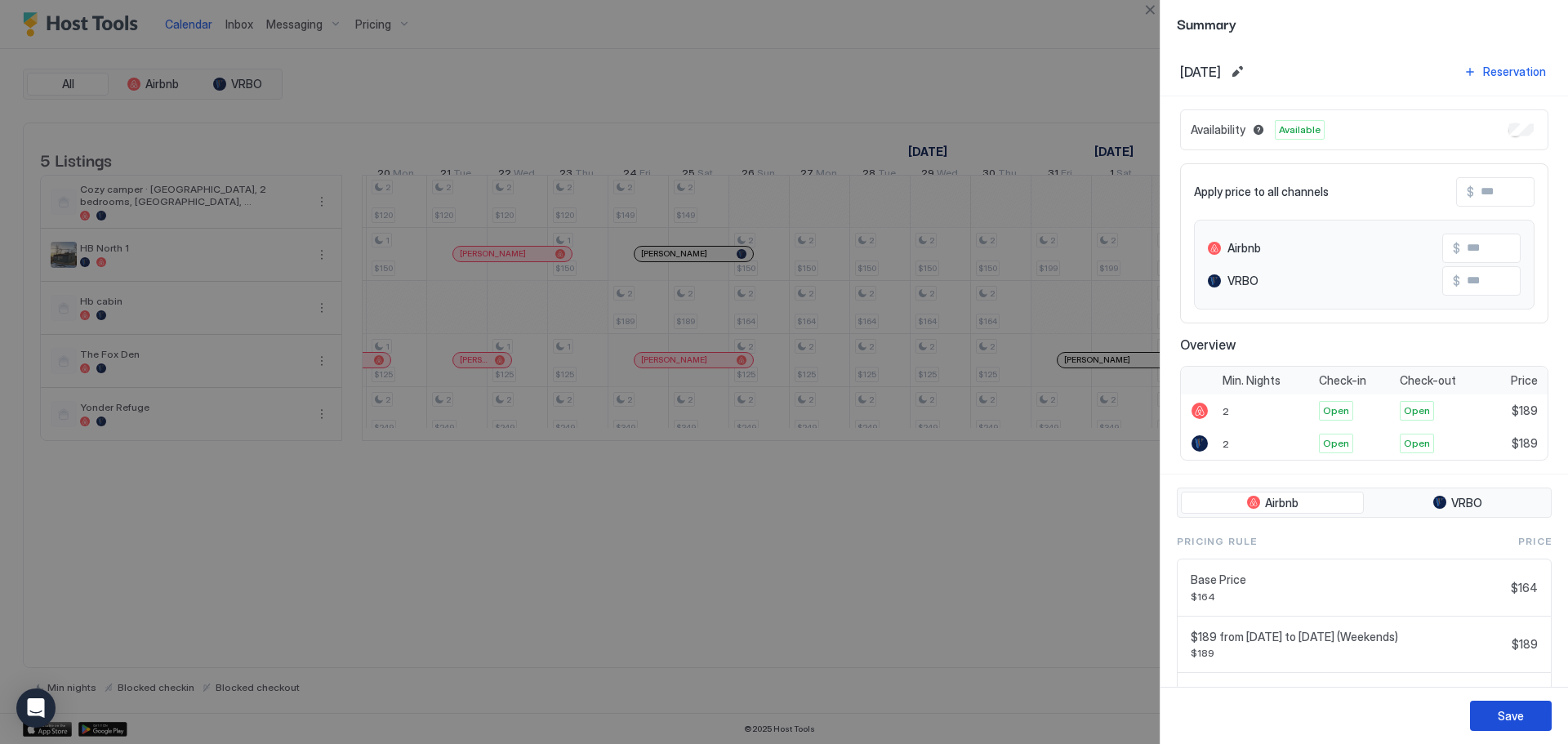
drag, startPoint x: 1531, startPoint y: 713, endPoint x: 1524, endPoint y: 705, distance: 10.6
click at [1530, 711] on button "Save" at bounding box center [1510, 715] width 82 height 30
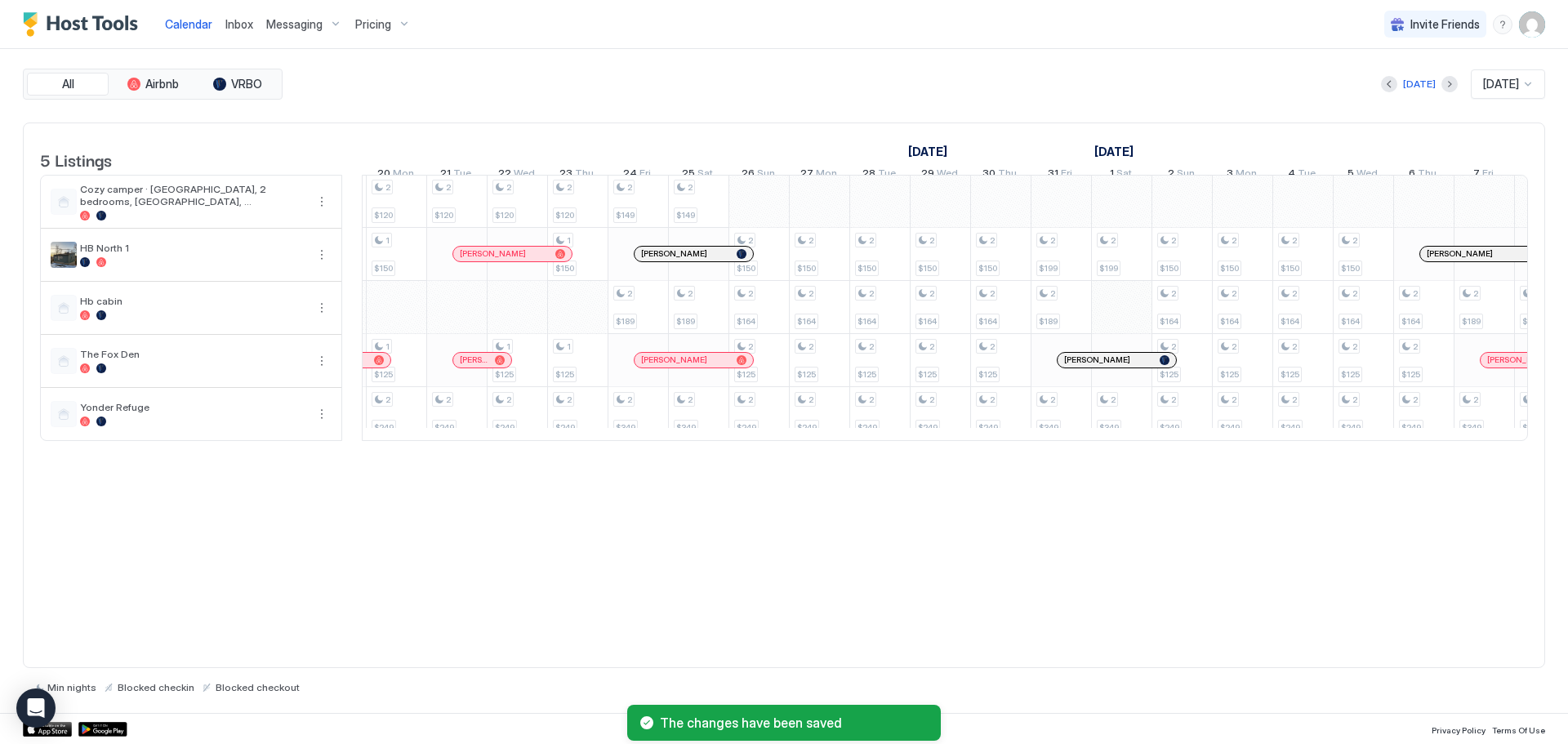
click at [1124, 324] on div "2 $249 2 $249 2 $120 2 $249 2 $120 2 $249 2 $120 2 $249 2 $120 2 $150 2 $249 2 …" at bounding box center [758, 307] width 3565 height 264
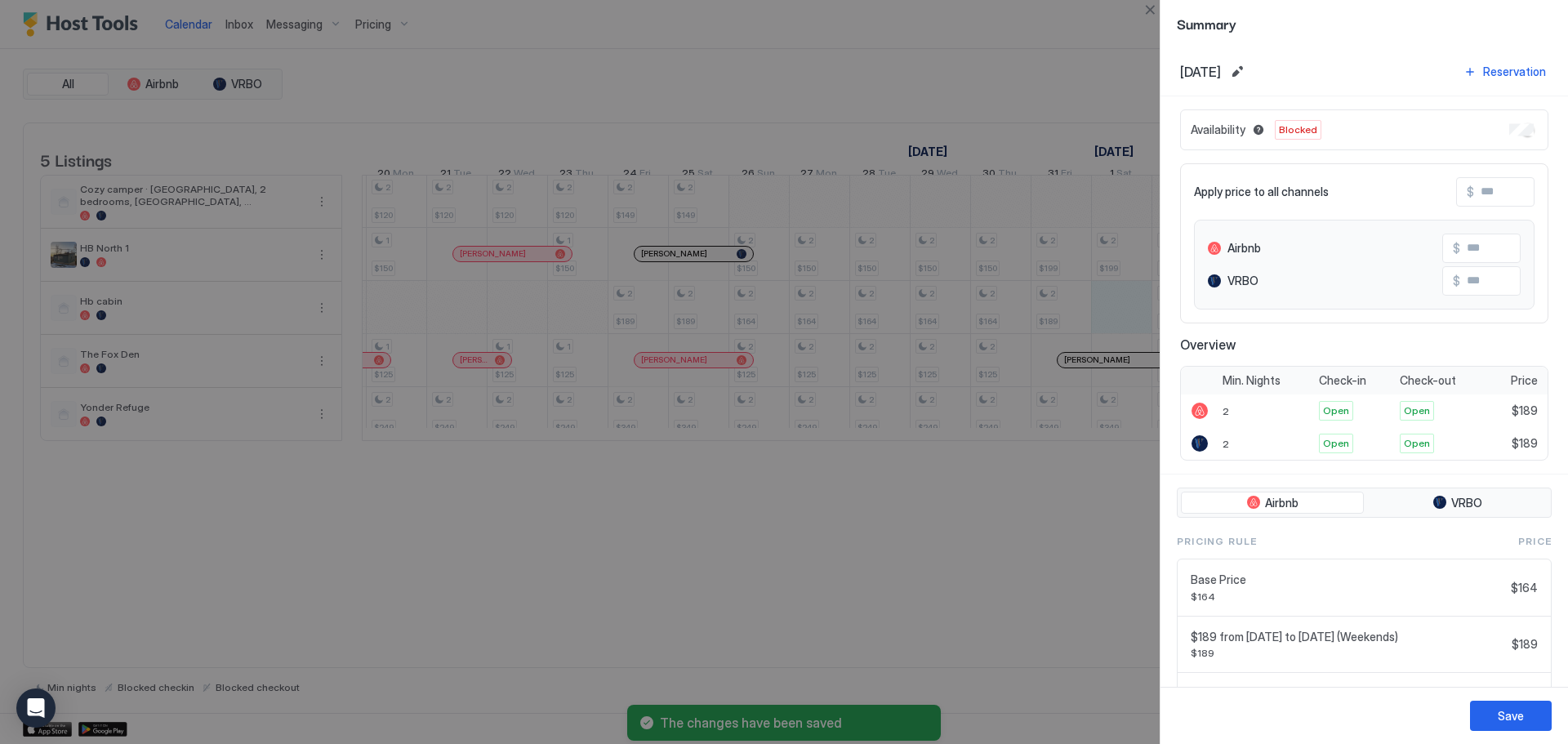
click at [1504, 139] on div "Availability Blocked" at bounding box center [1364, 130] width 368 height 41
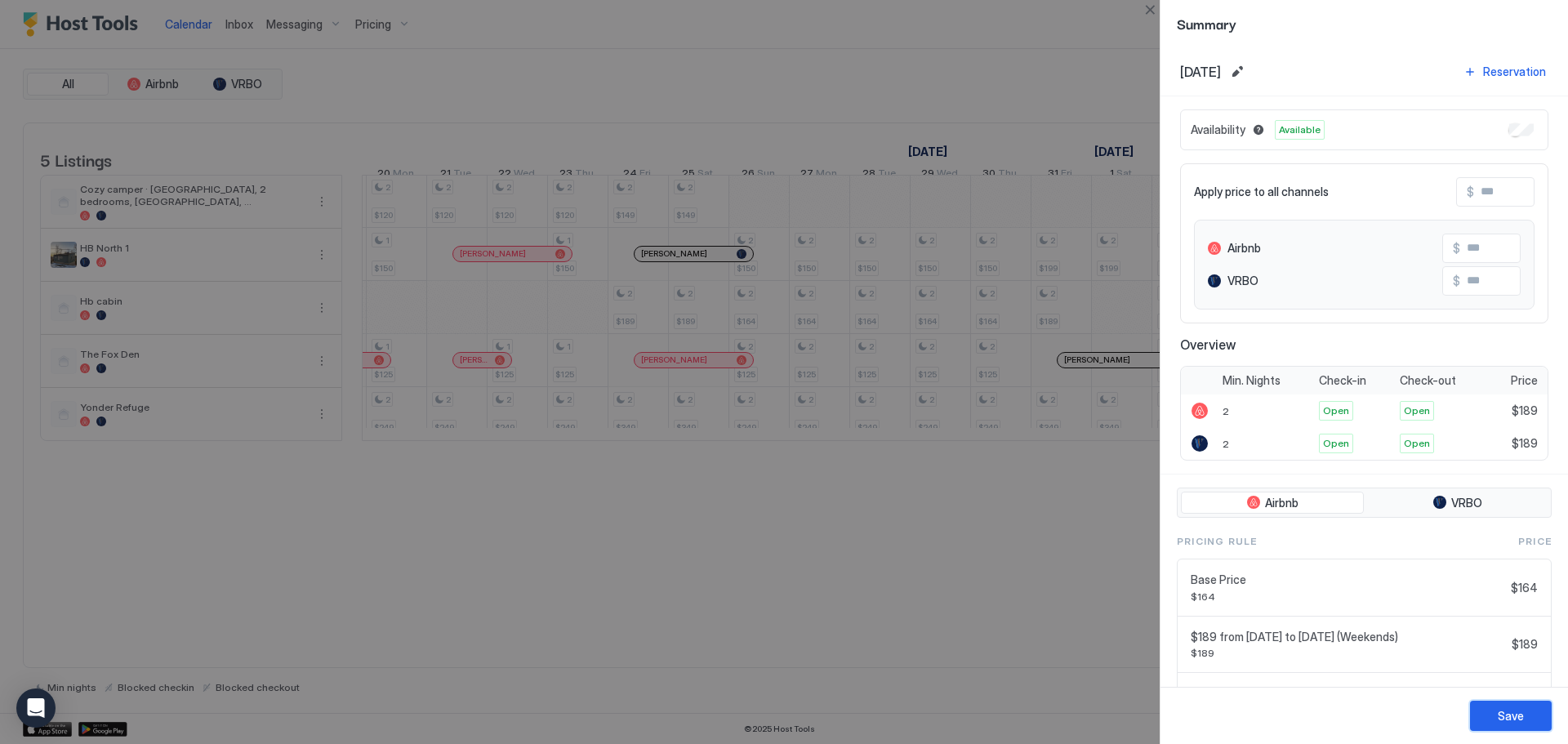
click at [1497, 713] on div "Save" at bounding box center [1510, 715] width 26 height 17
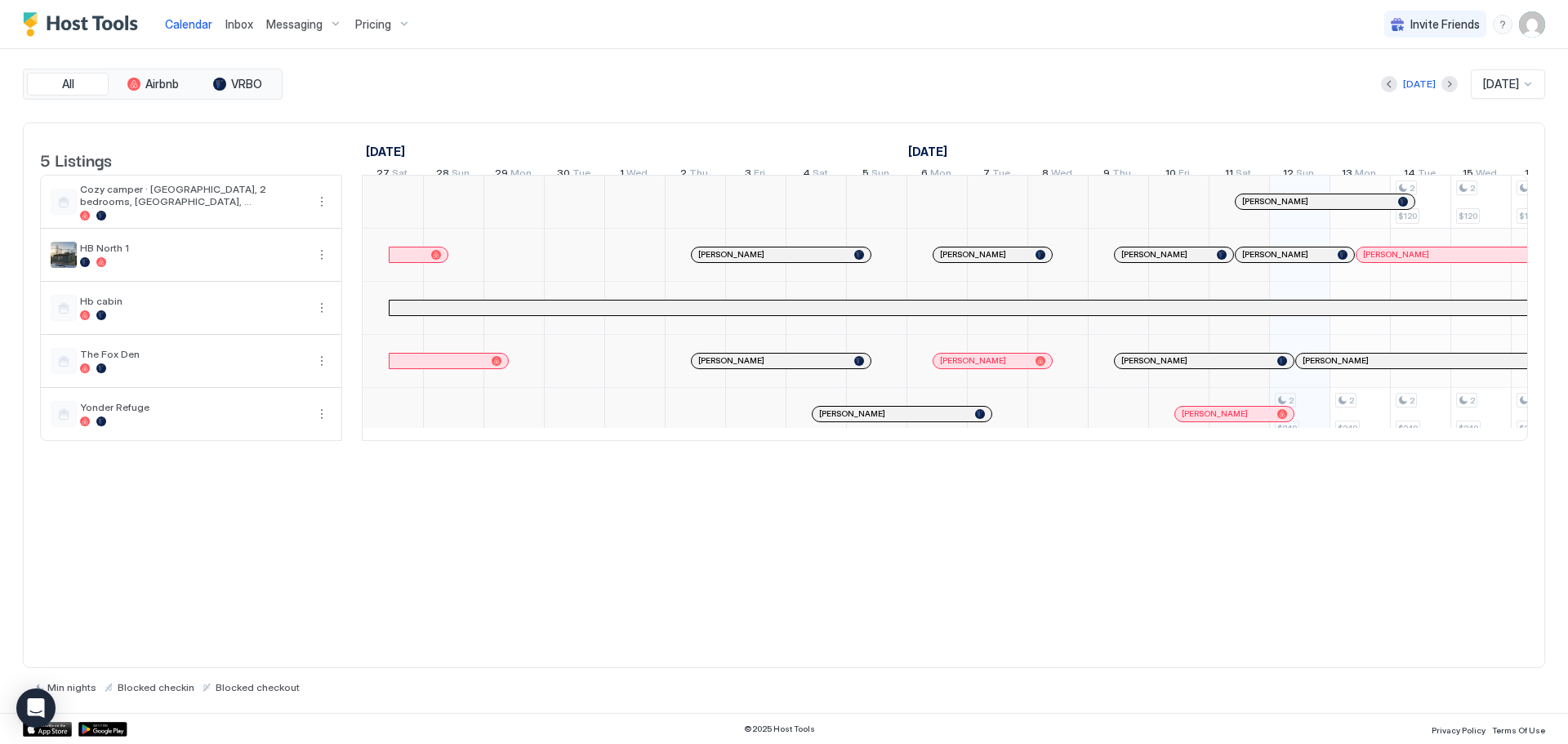
scroll to position [0, 907]
